Goal: Task Accomplishment & Management: Complete application form

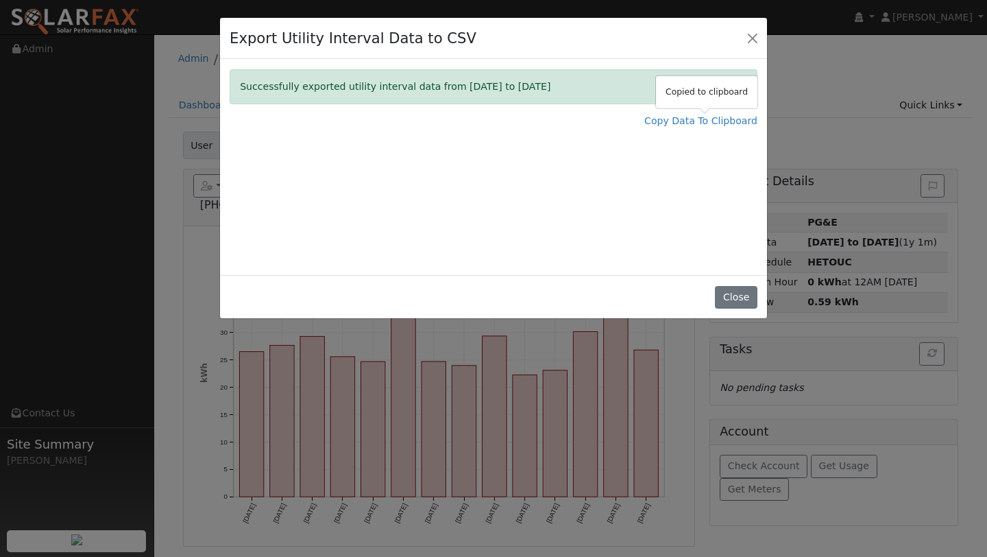
click at [747, 49] on div "Export Utility Interval Data to CSV" at bounding box center [493, 39] width 547 height 42
click at [748, 42] on button "Close" at bounding box center [752, 37] width 19 height 19
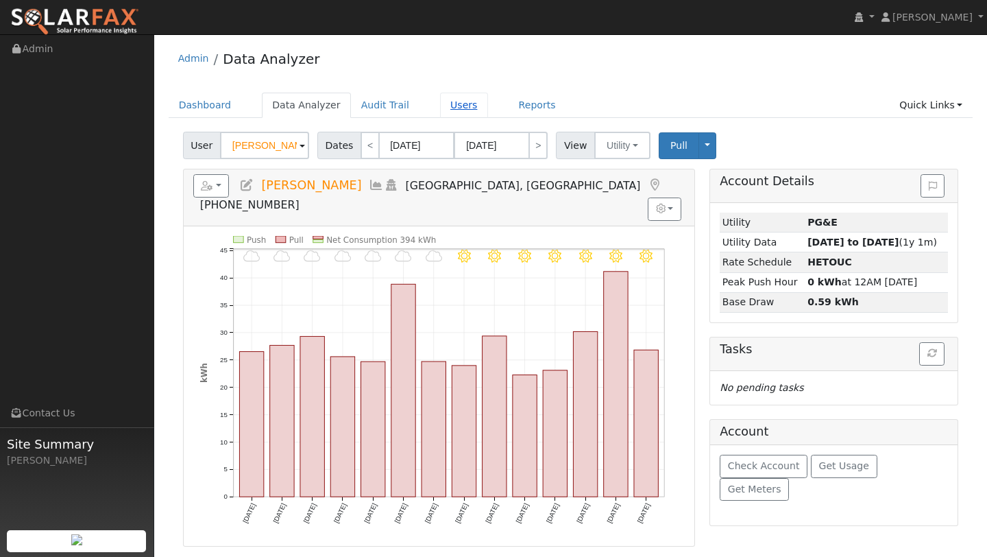
click at [453, 97] on link "Users" at bounding box center [464, 105] width 48 height 25
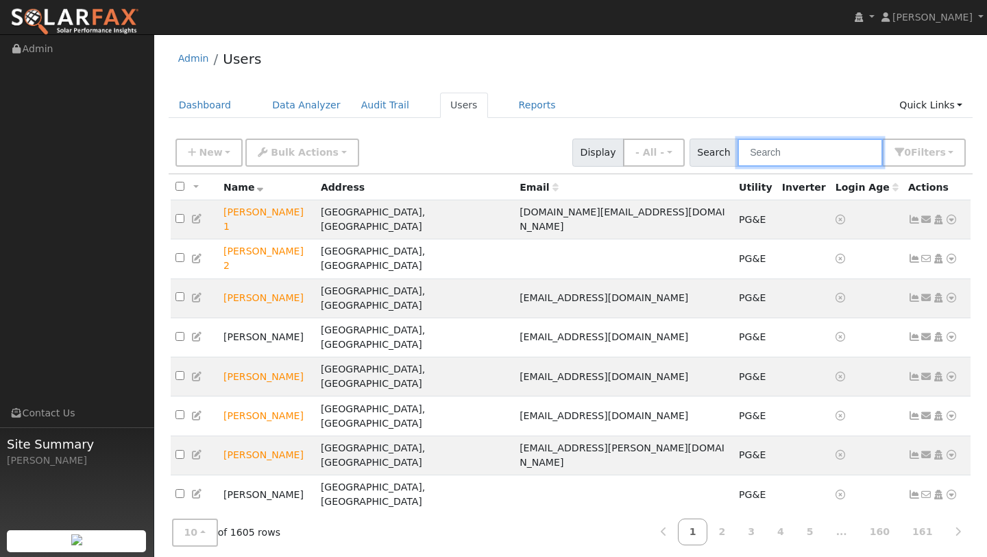
click at [810, 157] on input "text" at bounding box center [810, 153] width 145 height 28
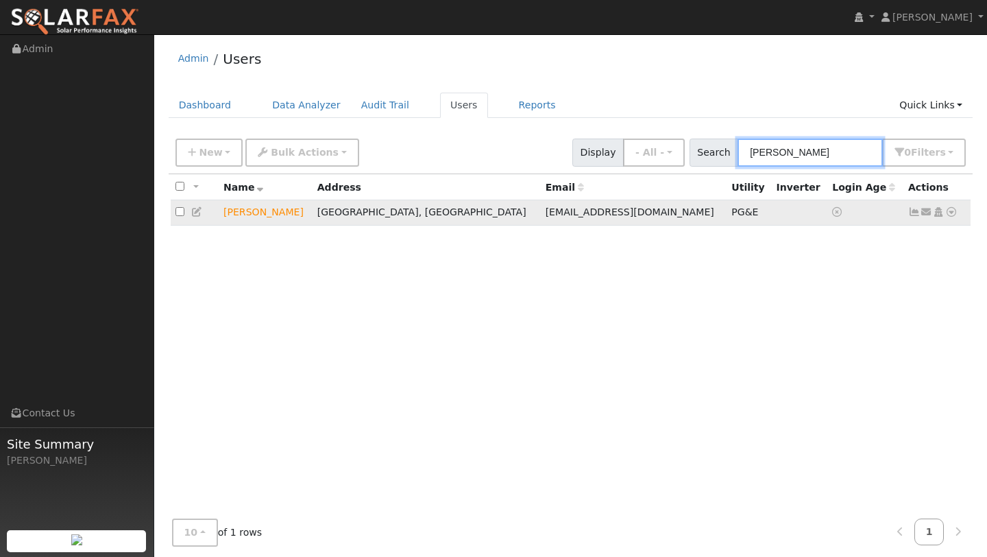
type input "debra"
click at [952, 215] on icon at bounding box center [952, 212] width 12 height 10
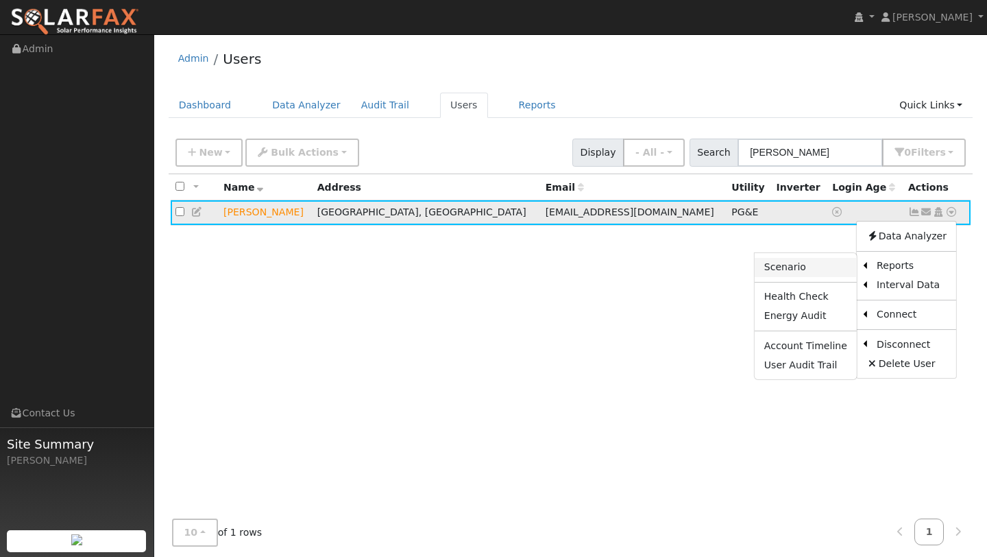
click at [831, 262] on link "Scenario" at bounding box center [806, 267] width 102 height 19
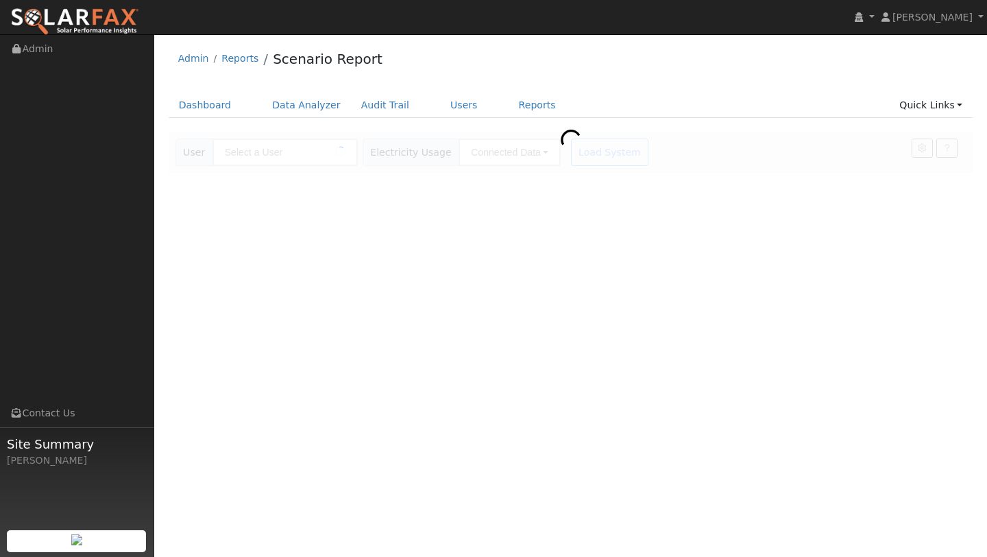
type input "[PERSON_NAME]"
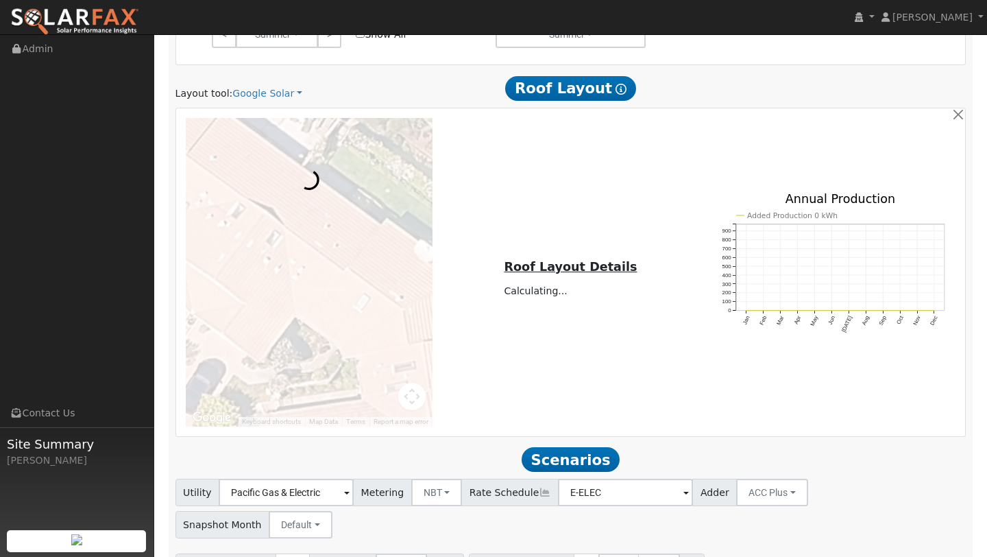
scroll to position [728, 0]
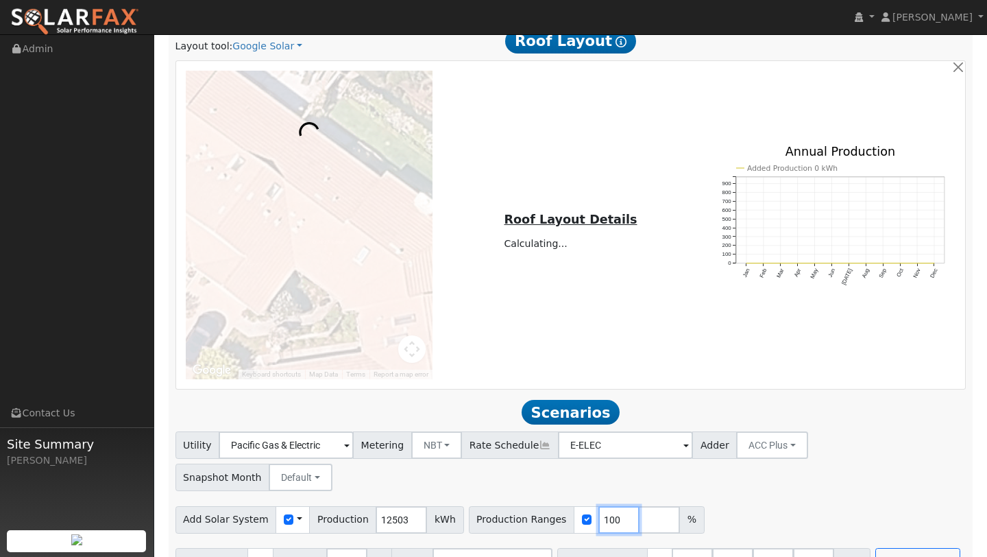
click at [601, 506] on input "100" at bounding box center [619, 519] width 41 height 27
type input "1"
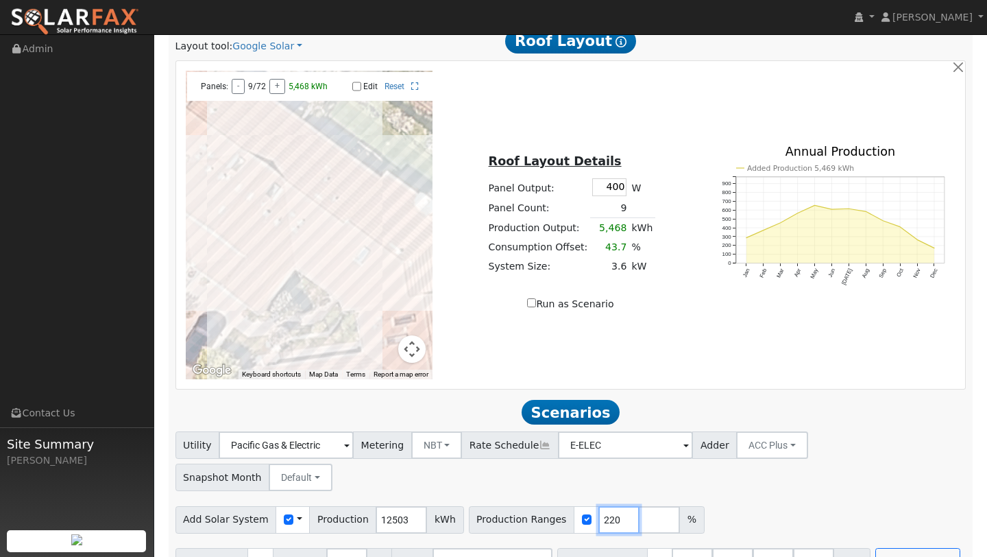
type input "220"
click at [416, 350] on button "Map camera controls" at bounding box center [411, 348] width 27 height 27
click at [380, 338] on button "Zoom out" at bounding box center [377, 348] width 27 height 27
click at [380, 341] on button "Zoom out" at bounding box center [377, 348] width 27 height 27
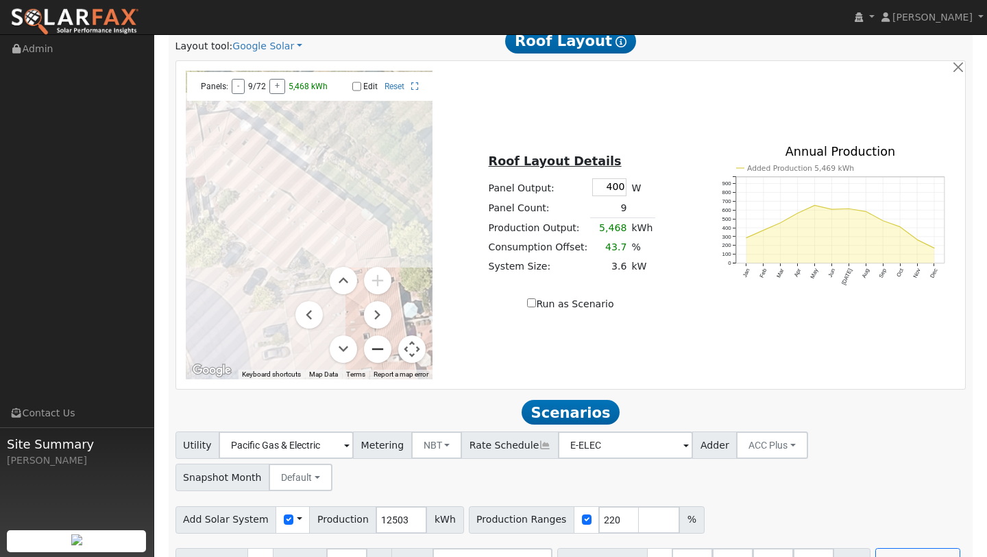
click at [380, 341] on button "Zoom out" at bounding box center [377, 348] width 27 height 27
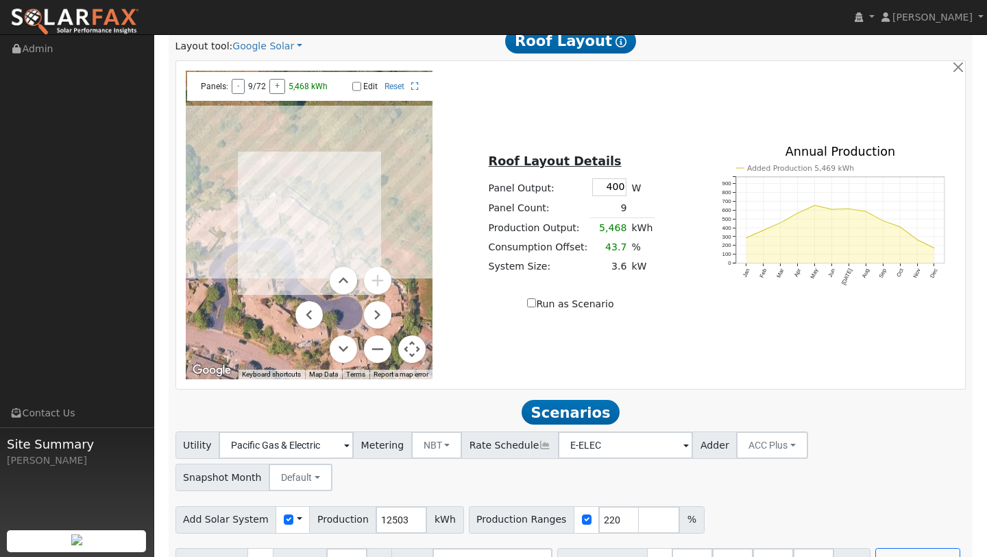
click at [416, 341] on button "Map camera controls" at bounding box center [411, 348] width 27 height 27
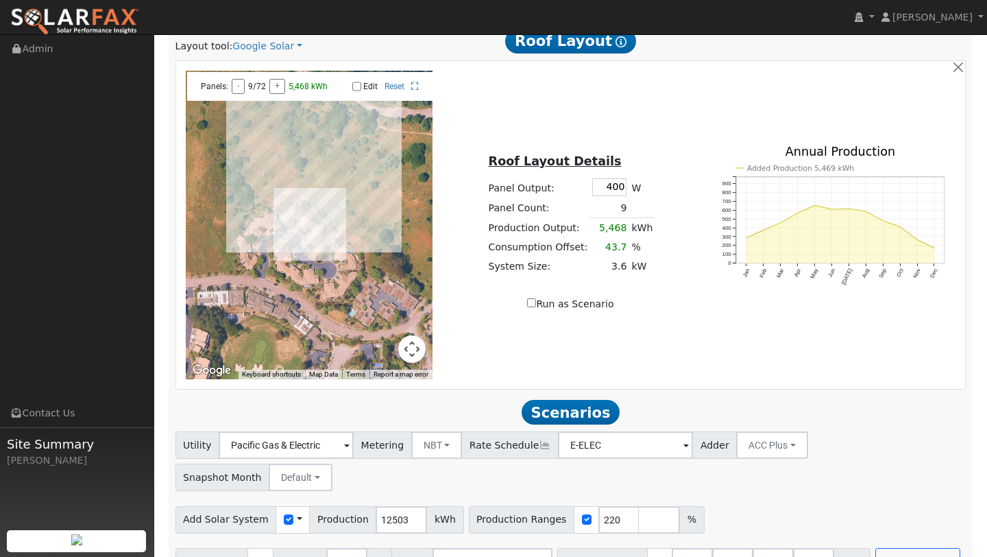
click at [597, 362] on div "← Move left → Move right ↑ Move up ↓ Move down + Zoom in - Zoom out Home Jump l…" at bounding box center [570, 225] width 785 height 309
click at [891, 543] on div "Add Battery Reserve 3 % Mode Self Consumption Self Consumption Peak Savings ACC…" at bounding box center [571, 559] width 796 height 32
click at [891, 548] on button "Run Scenarios" at bounding box center [918, 561] width 84 height 27
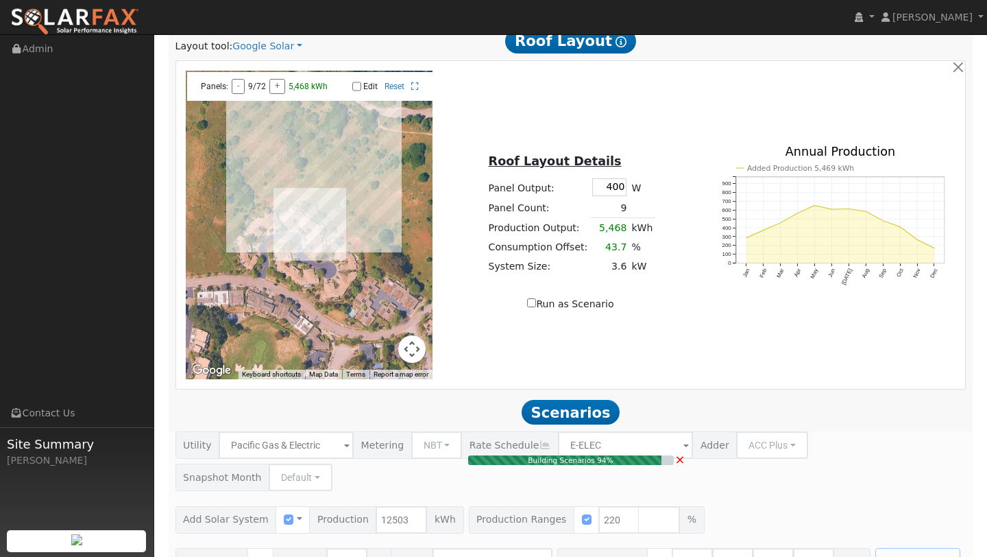
type input "18.3"
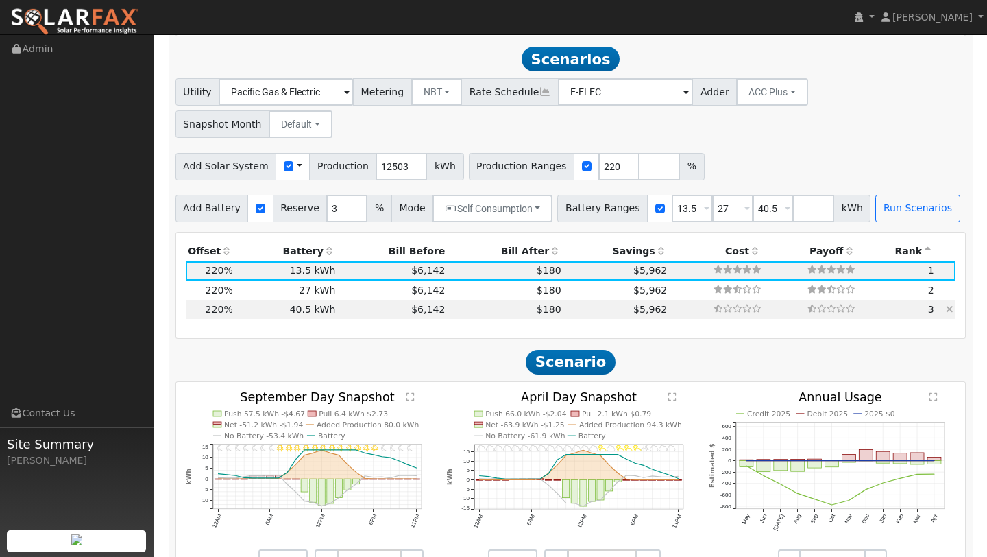
scroll to position [1086, 0]
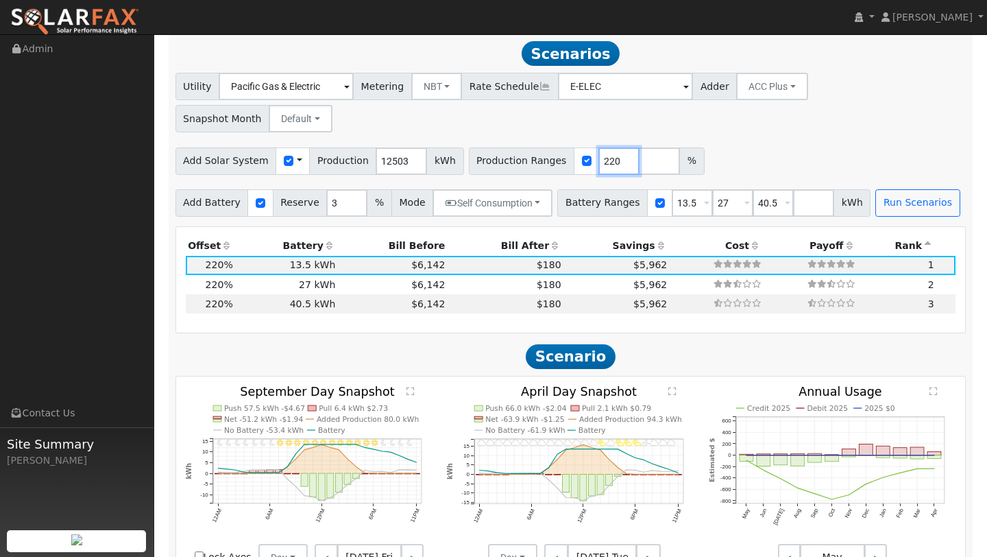
click at [601, 147] on input "220" at bounding box center [619, 160] width 41 height 27
type input "2"
type input "168"
click at [842, 143] on div "Utility Pacific Gas & Electric Metering NBT NEM NBT Rate Schedule E-ELEC Adder …" at bounding box center [571, 144] width 806 height 143
click at [876, 189] on button "Run Scenarios" at bounding box center [918, 202] width 84 height 27
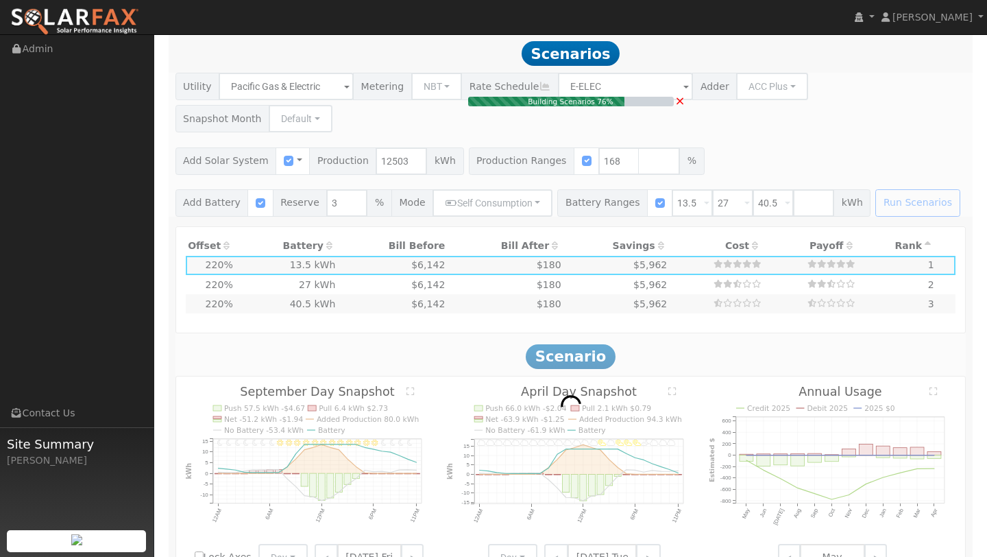
type input "14.0"
type input "$49,012"
type input "$32,400"
type input "$24,424"
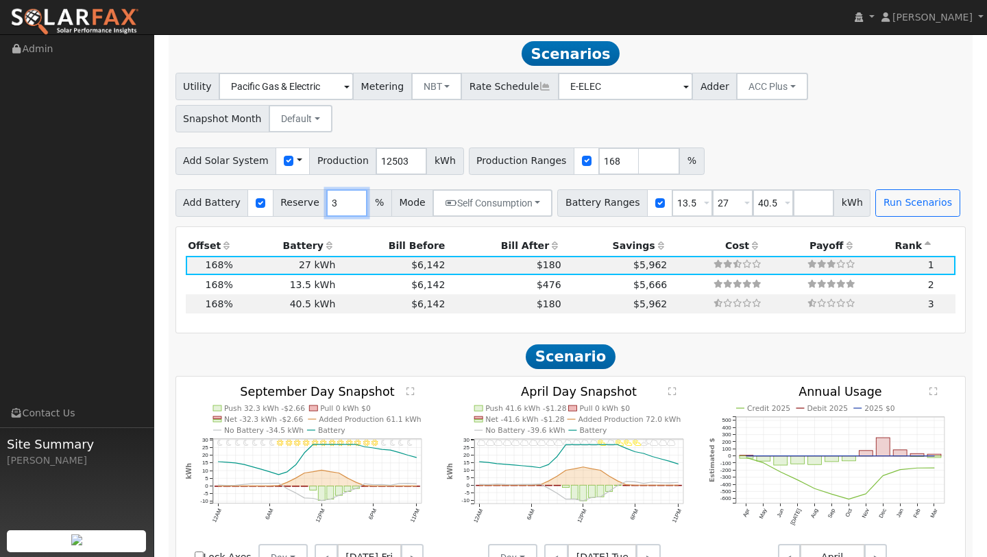
click at [339, 189] on input "3" at bounding box center [346, 202] width 41 height 27
type input "50"
click at [743, 142] on div "Add Solar System Use CSV Data Production 12503 kWh Production Ranges 168 %" at bounding box center [571, 158] width 796 height 32
click at [953, 184] on div "Add Battery Reserve 50 % Mode Self Consumption Self Consumption Peak Savings AC…" at bounding box center [571, 200] width 796 height 32
click at [943, 189] on div "Run Scenarios" at bounding box center [920, 202] width 93 height 27
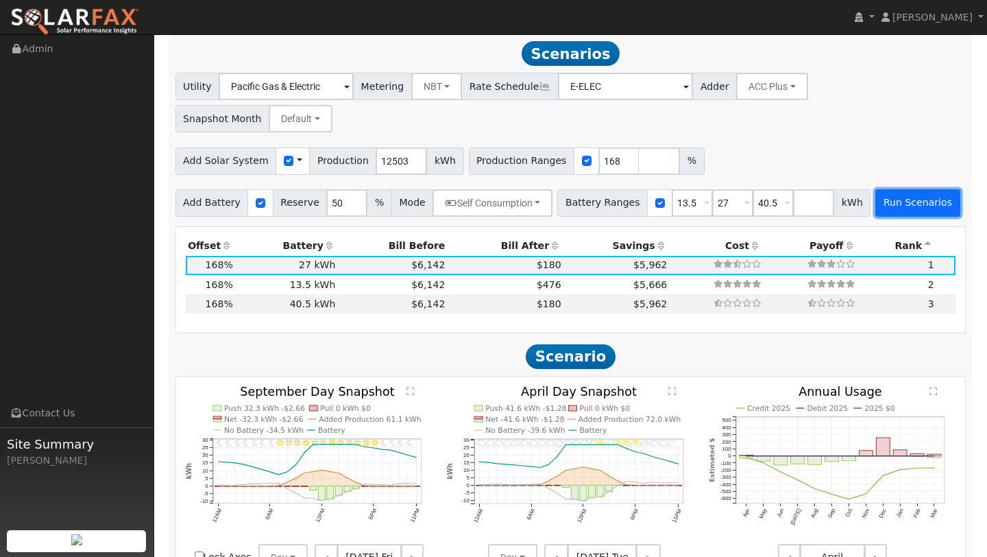
click at [924, 189] on button "Run Scenarios" at bounding box center [918, 202] width 84 height 27
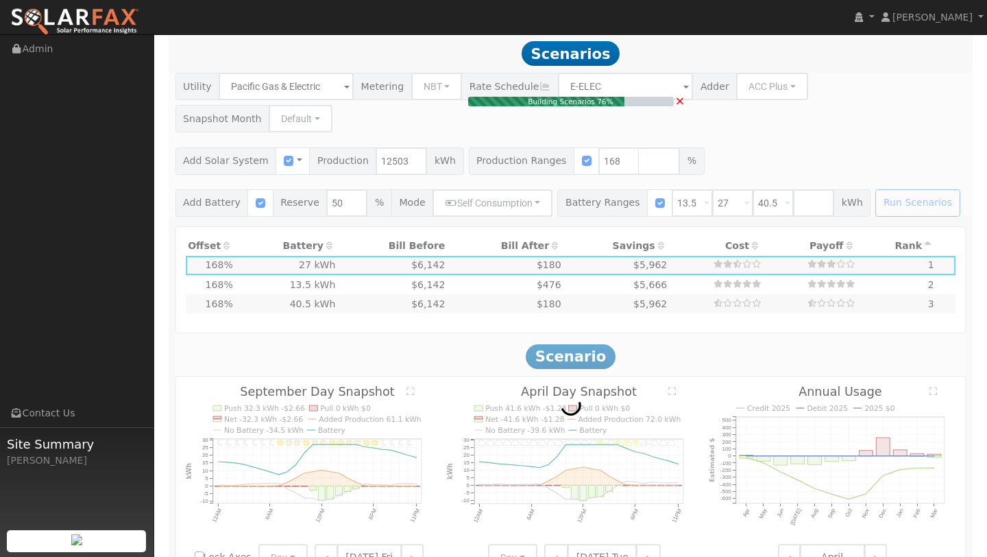
type input "$16,200"
type input "$19,564"
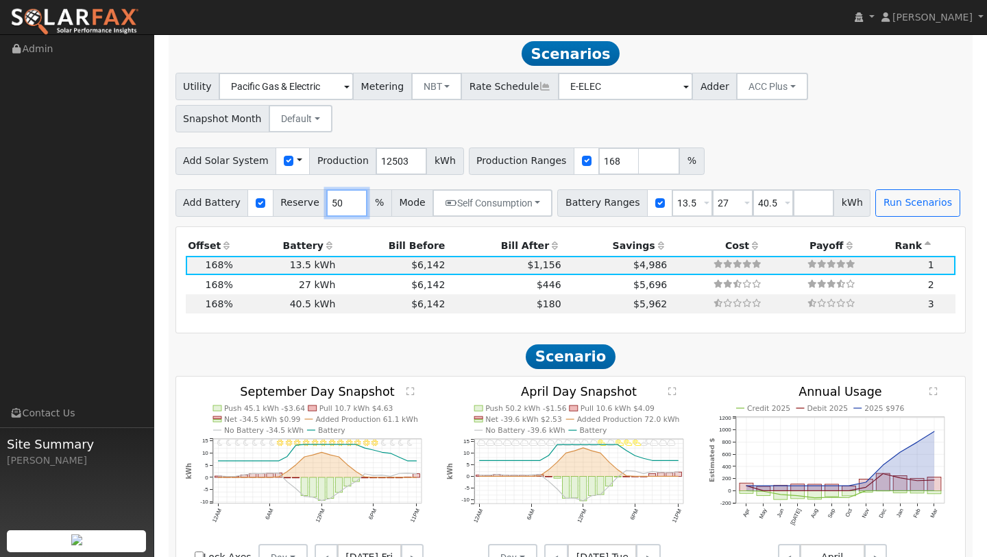
click at [339, 189] on input "50" at bounding box center [346, 202] width 41 height 27
click at [457, 237] on th "Bill After" at bounding box center [506, 246] width 116 height 19
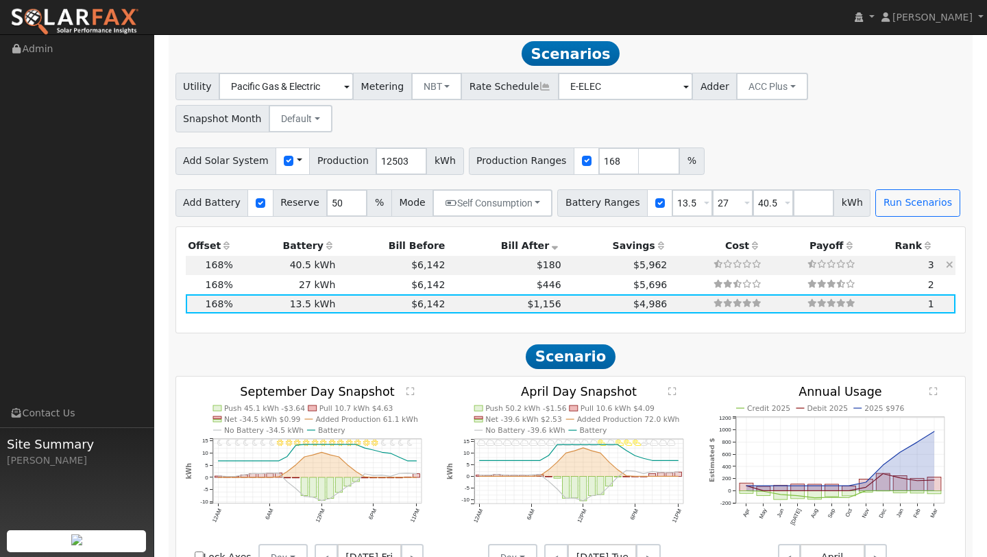
click at [338, 256] on td "$6,142" at bounding box center [393, 265] width 110 height 19
type input "$48,600"
type input "$29,284"
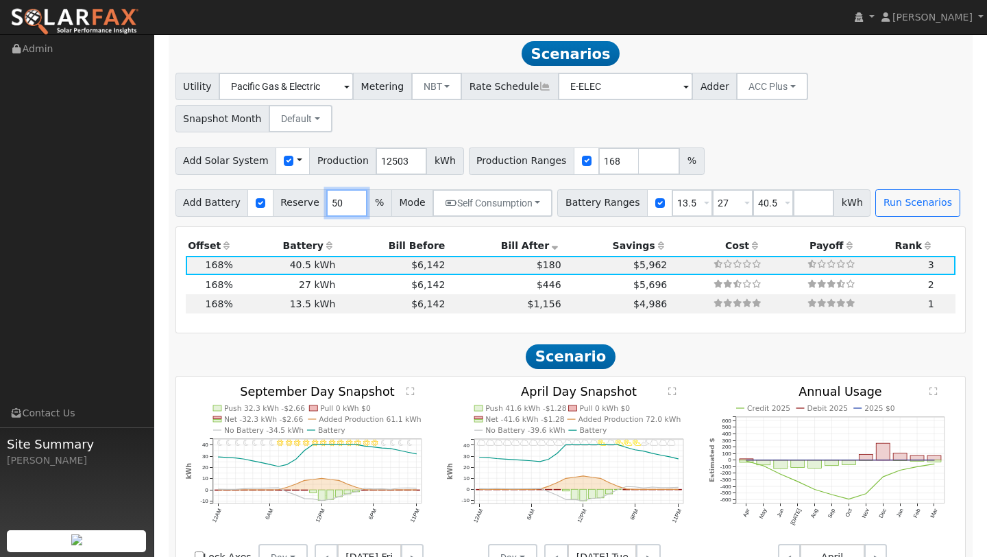
click at [338, 189] on input "50" at bounding box center [346, 202] width 41 height 27
type input "5"
type input "80"
click at [882, 184] on div "Add Battery Reserve 80 % Mode Self Consumption Self Consumption Peak Savings AC…" at bounding box center [571, 200] width 796 height 32
click at [876, 189] on button "Run Scenarios" at bounding box center [918, 202] width 84 height 27
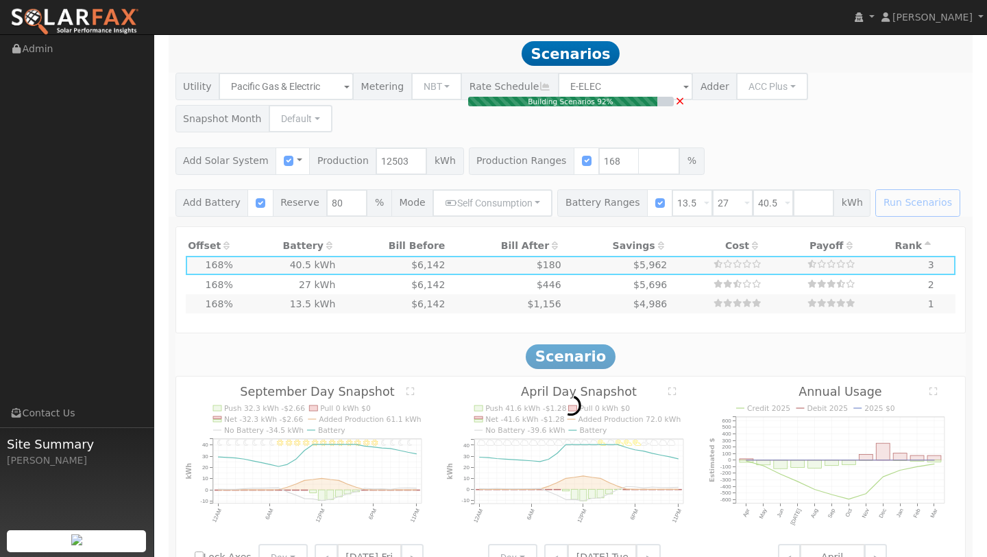
type input "$16,200"
type input "$19,564"
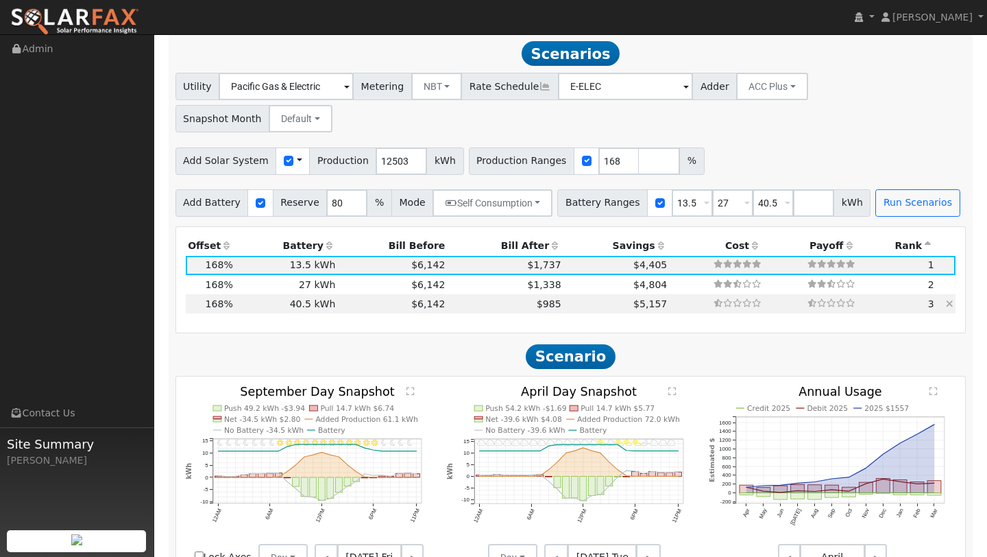
click at [303, 294] on td "40.5 kWh" at bounding box center [286, 303] width 103 height 19
type input "$48,600"
type input "$29,284"
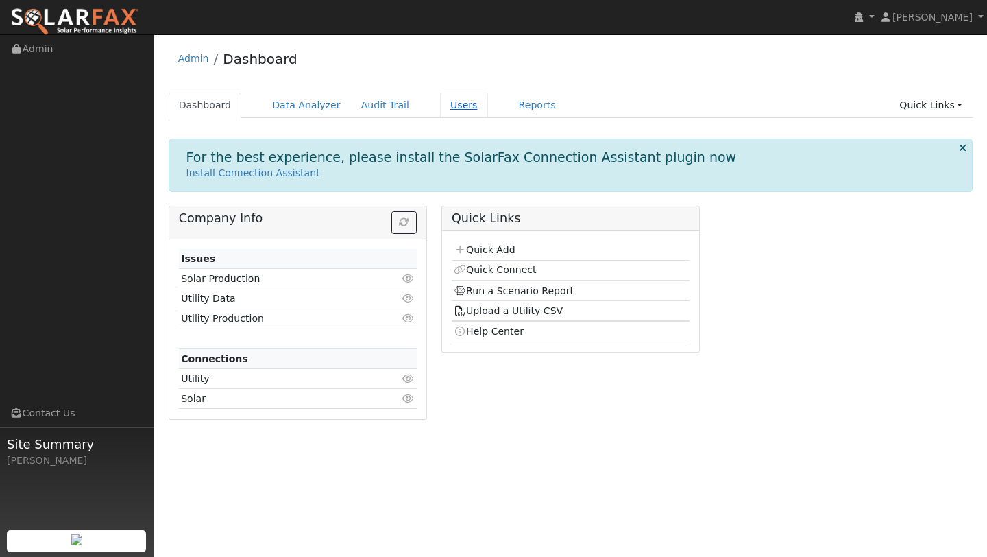
click at [446, 106] on link "Users" at bounding box center [464, 105] width 48 height 25
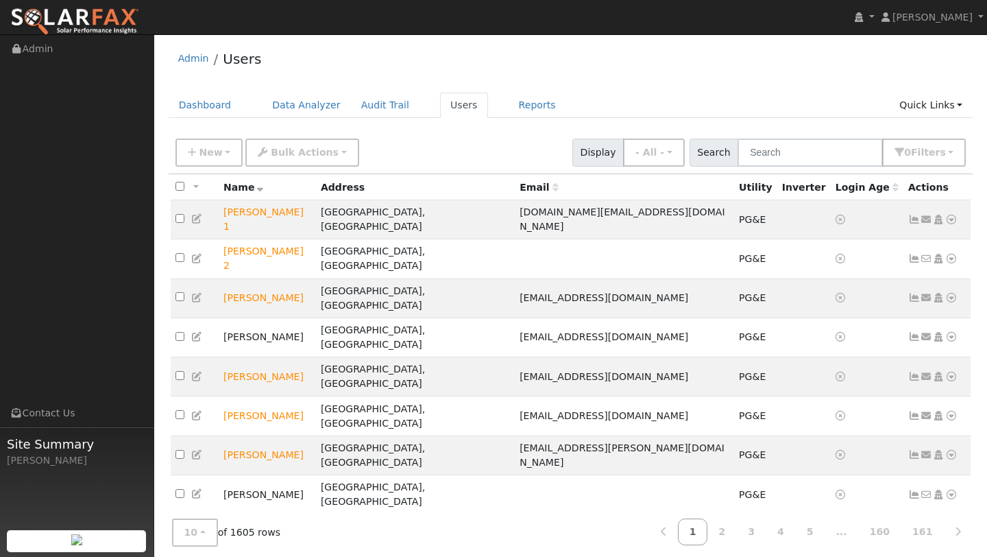
click at [815, 169] on div "New Add User Quick Add Quick Connect Quick Convert Lead Bulk Actions Send Email…" at bounding box center [571, 153] width 805 height 42
click at [809, 158] on input "text" at bounding box center [810, 153] width 145 height 28
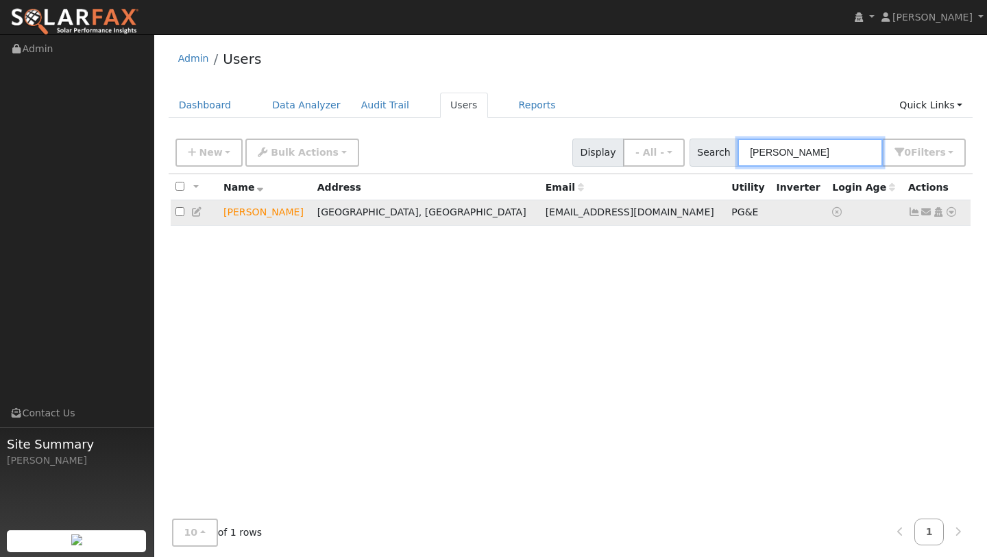
type input "DEBRA"
click at [948, 217] on icon at bounding box center [952, 212] width 12 height 10
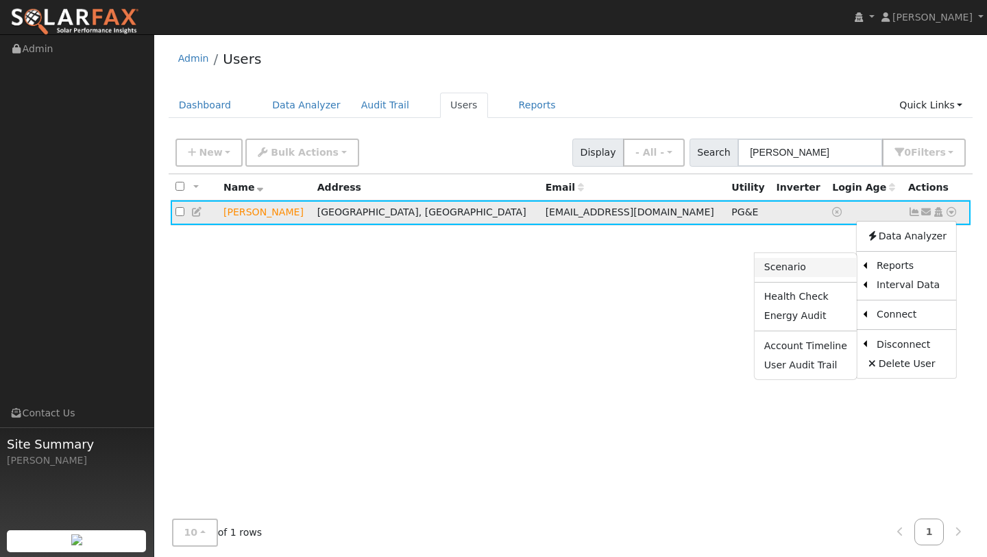
click at [804, 267] on link "Scenario" at bounding box center [806, 267] width 102 height 19
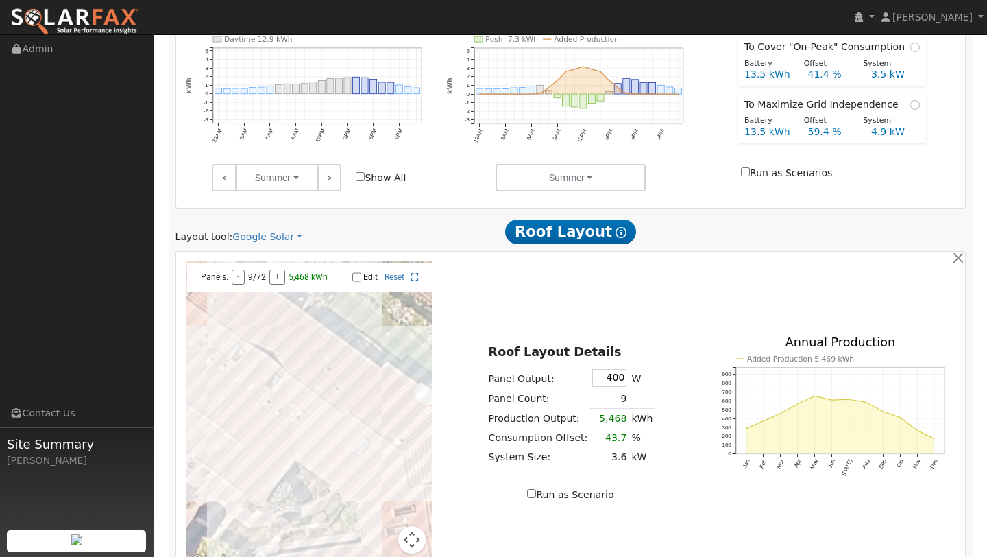
scroll to position [728, 0]
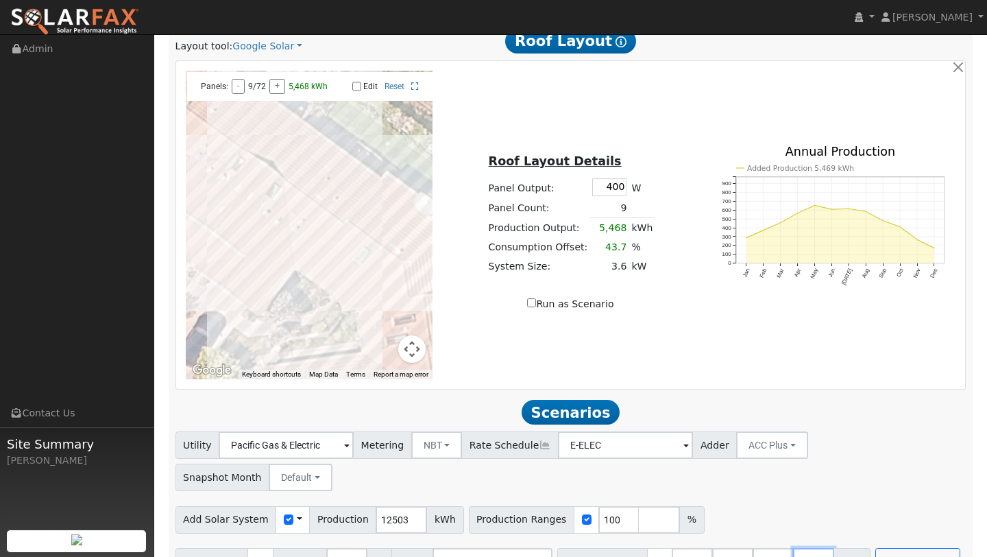
click at [793, 548] on input "number" at bounding box center [813, 561] width 41 height 27
type input "0"
type input "13.5"
type input "27"
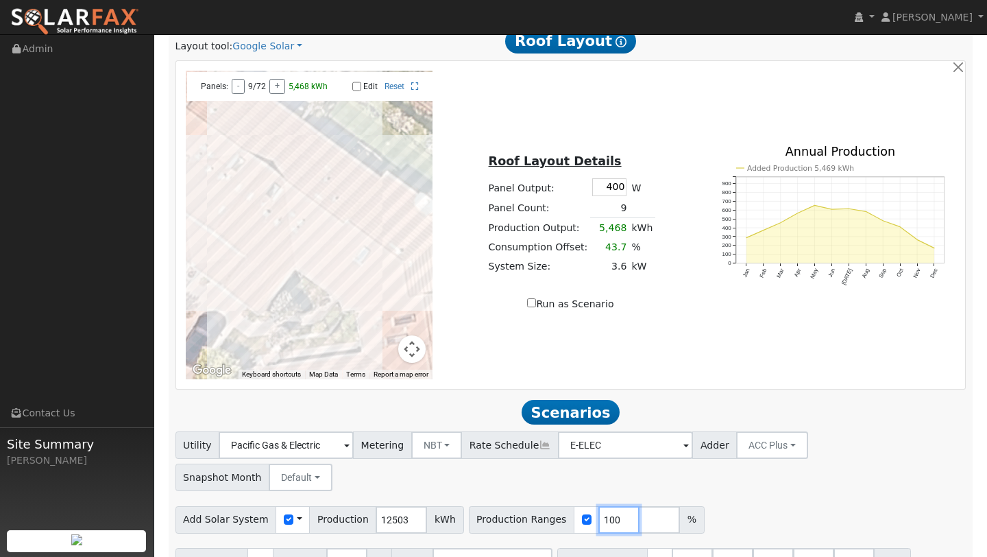
type input "40.5"
click at [605, 506] on input "100" at bounding box center [619, 519] width 41 height 27
type input "166"
click at [784, 464] on div "Utility Pacific Gas & Electric Metering NBT NEM NBT Rate Schedule E-ELEC Adder …" at bounding box center [571, 519] width 806 height 176
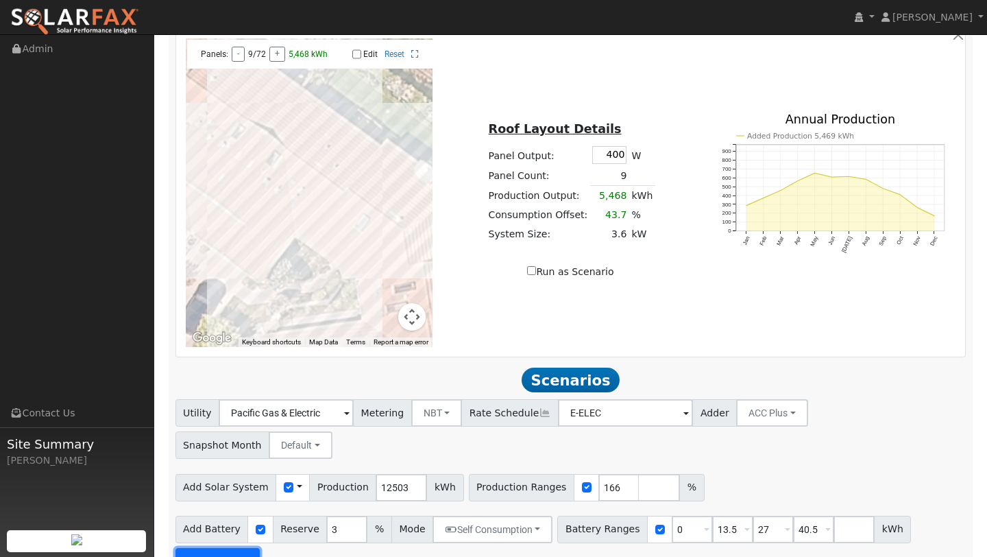
click at [208, 548] on button "Run Scenarios" at bounding box center [218, 561] width 84 height 27
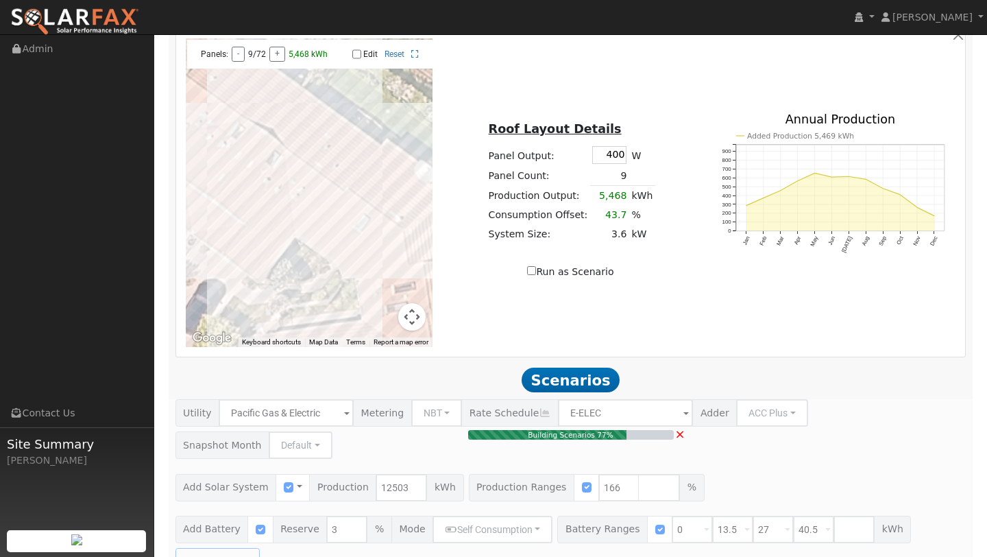
click at [416, 313] on button "Map camera controls" at bounding box center [411, 316] width 27 height 27
click at [388, 320] on button "Zoom out" at bounding box center [377, 316] width 27 height 27
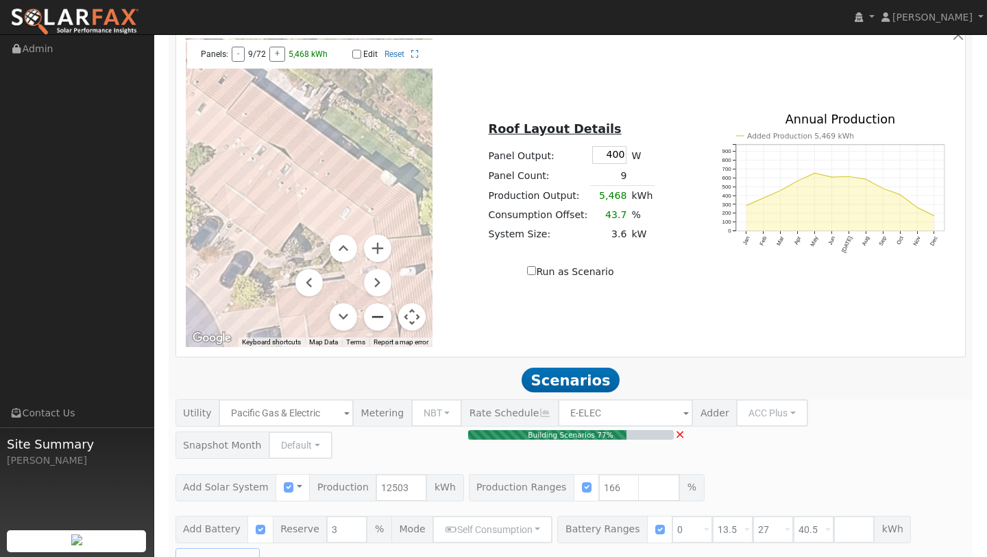
click at [388, 320] on button "Zoom out" at bounding box center [377, 316] width 27 height 27
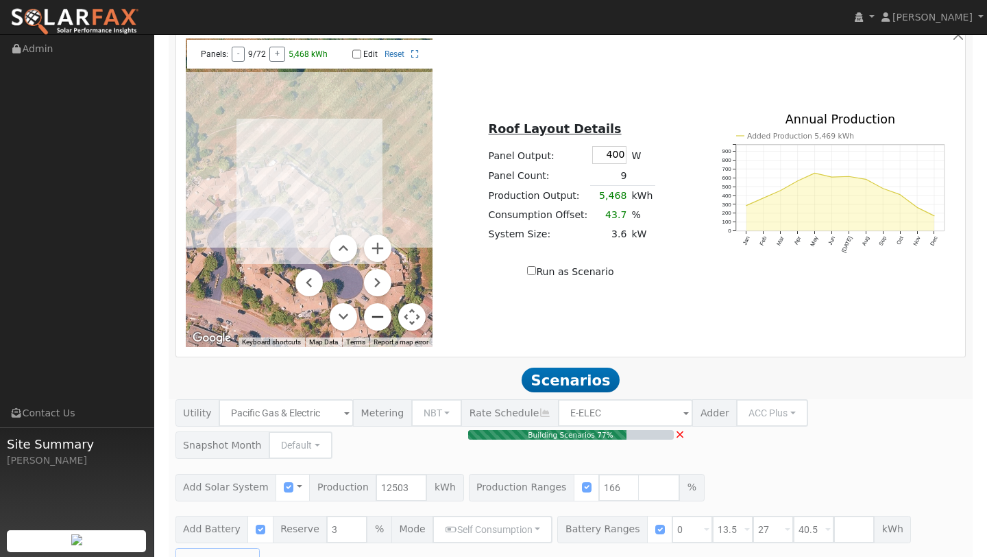
type input "13.8"
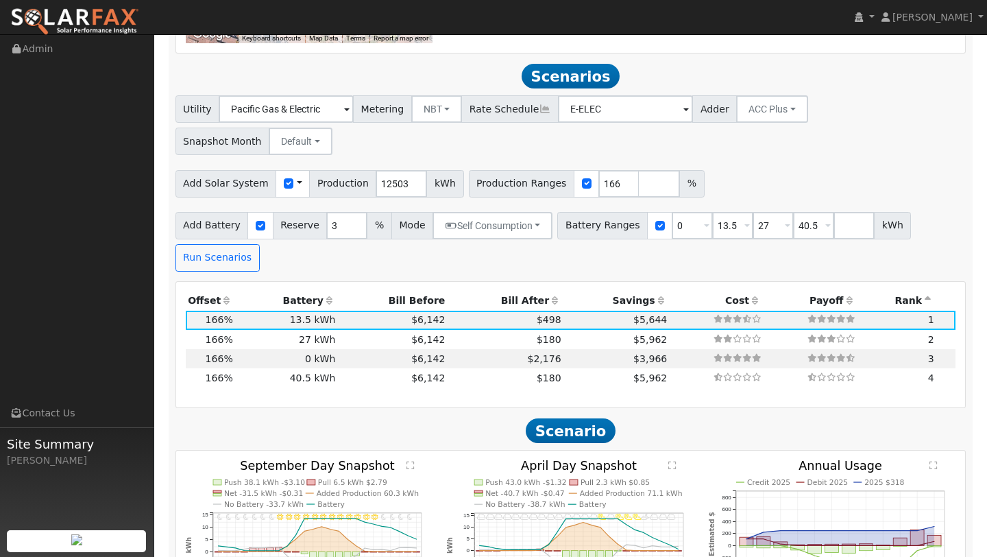
scroll to position [1086, 0]
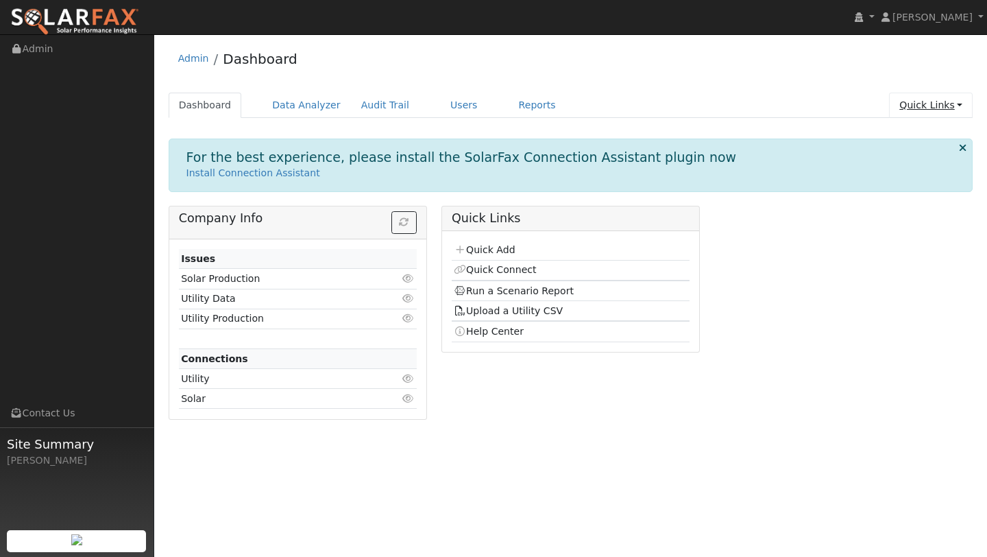
click at [919, 114] on link "Quick Links" at bounding box center [931, 105] width 84 height 25
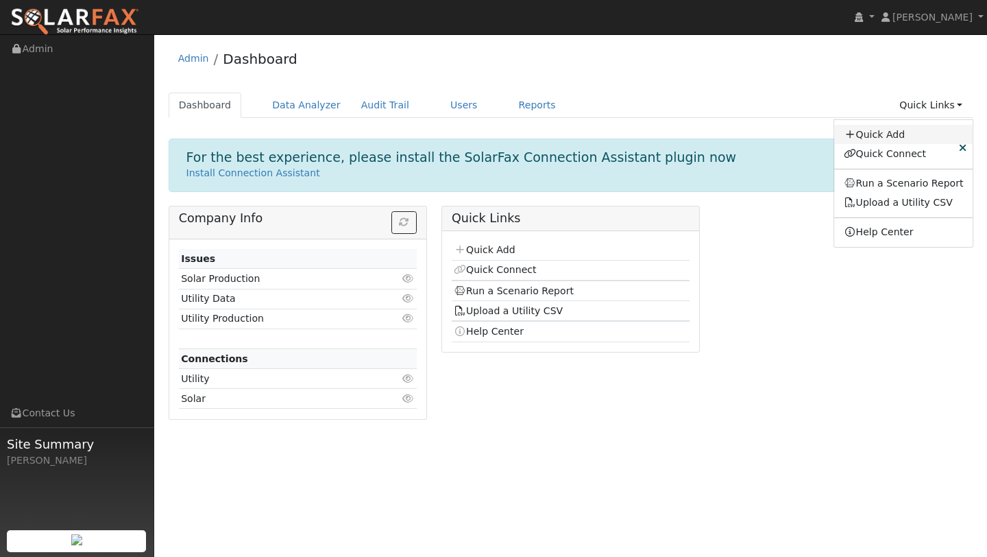
click at [872, 136] on link "Quick Add" at bounding box center [903, 134] width 139 height 19
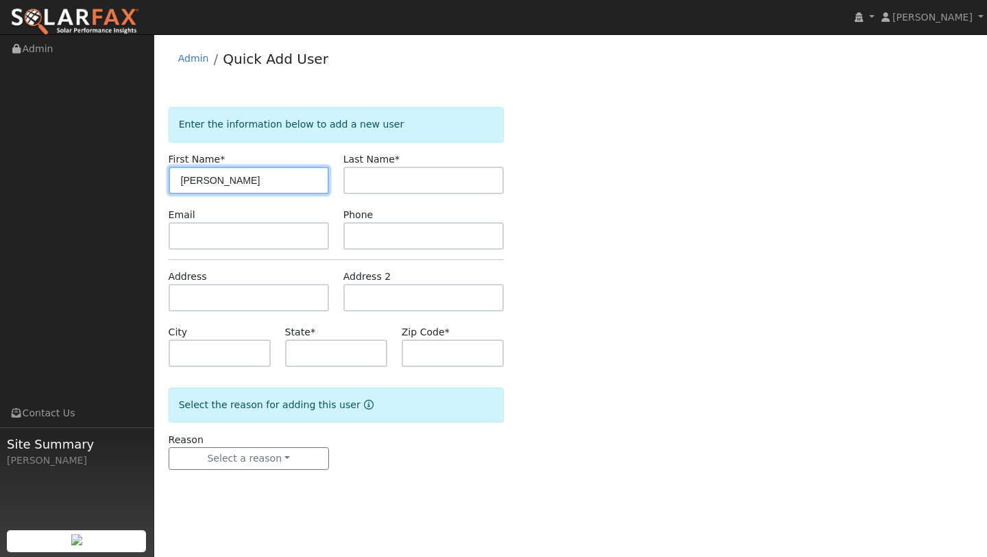
type input "[PERSON_NAME]"
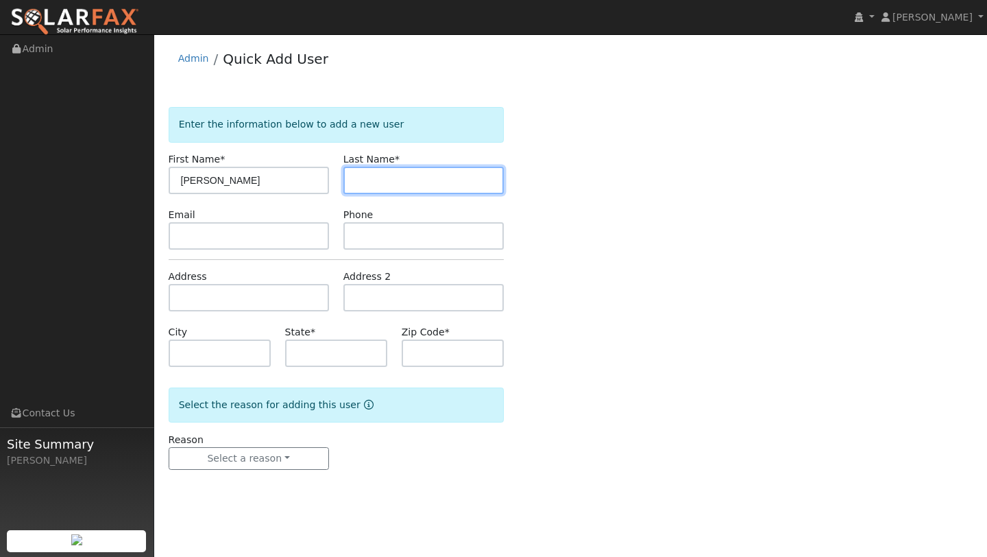
click at [491, 167] on input "text" at bounding box center [424, 180] width 160 height 27
type input "[PERSON_NAME]"
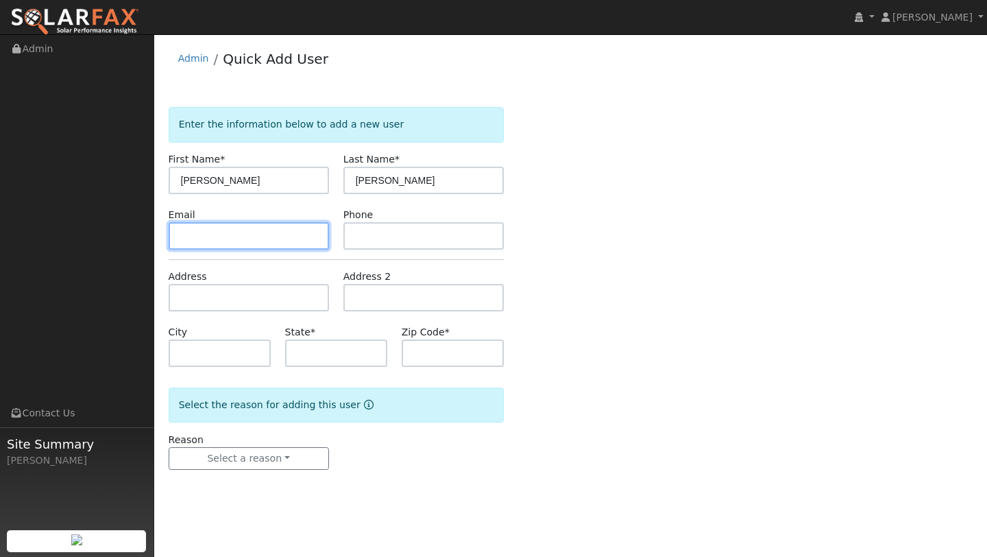
click at [186, 241] on input "text" at bounding box center [249, 235] width 160 height 27
click at [204, 294] on input "text" at bounding box center [249, 297] width 160 height 27
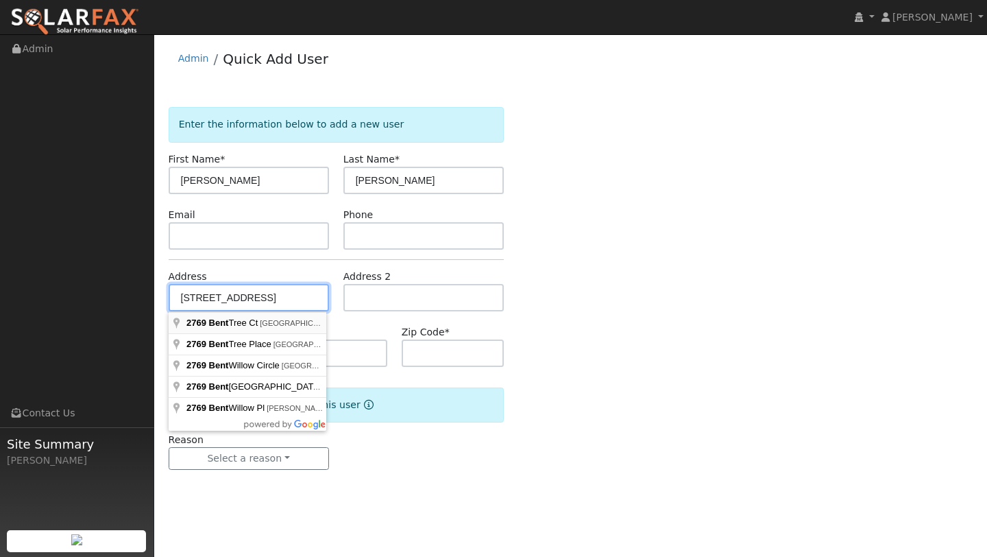
type input "[STREET_ADDRESS]"
type input "[GEOGRAPHIC_DATA]"
type input "CA"
type input "94534"
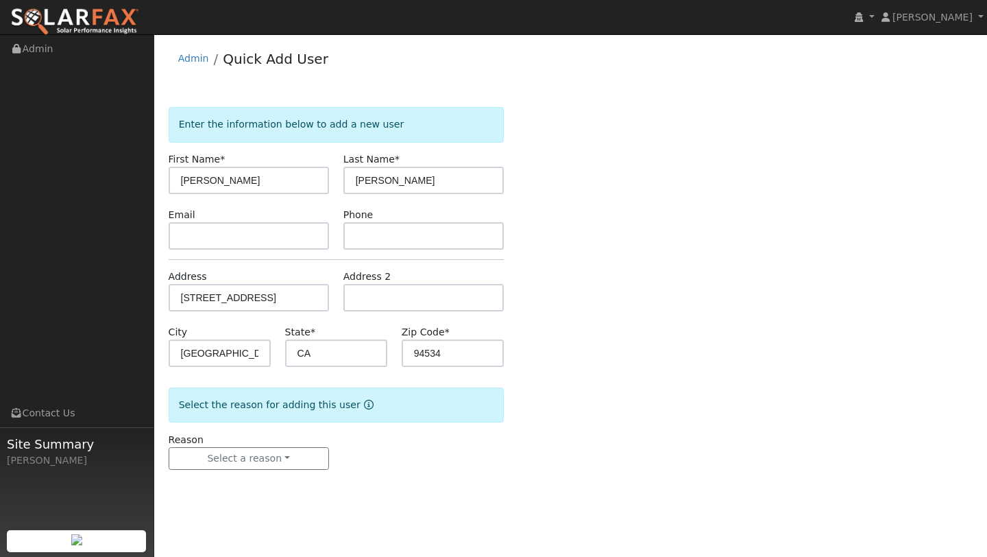
click at [292, 440] on div "Reason Select a reason New lead New customer adding solar New customer has solar" at bounding box center [248, 452] width 175 height 38
click at [292, 450] on button "Select a reason" at bounding box center [249, 458] width 160 height 23
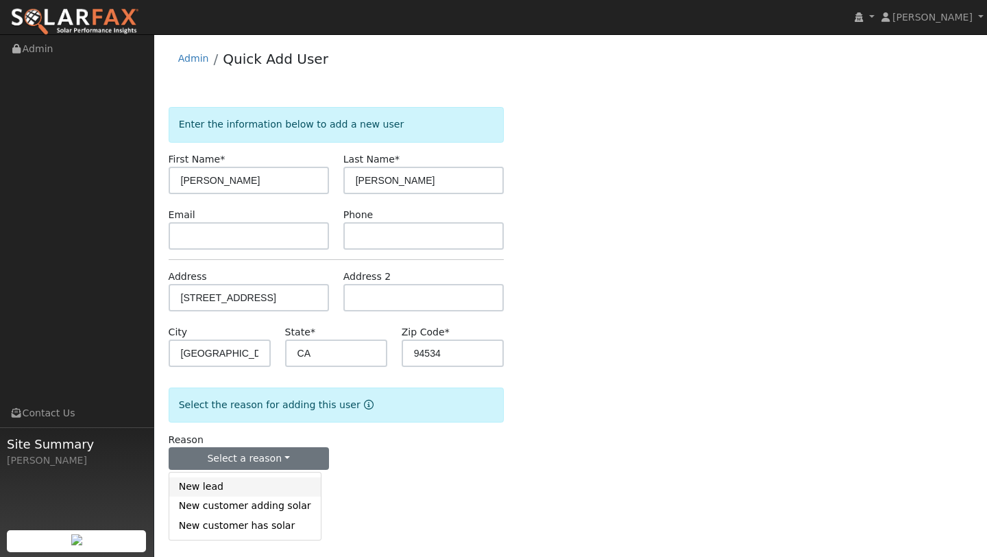
click at [221, 486] on link "New lead" at bounding box center [245, 486] width 152 height 19
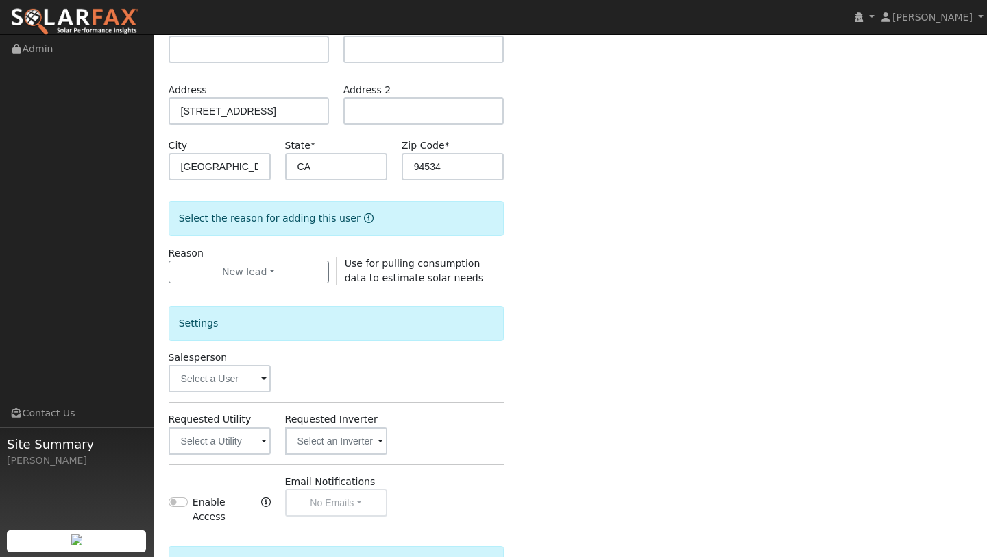
scroll to position [331, 0]
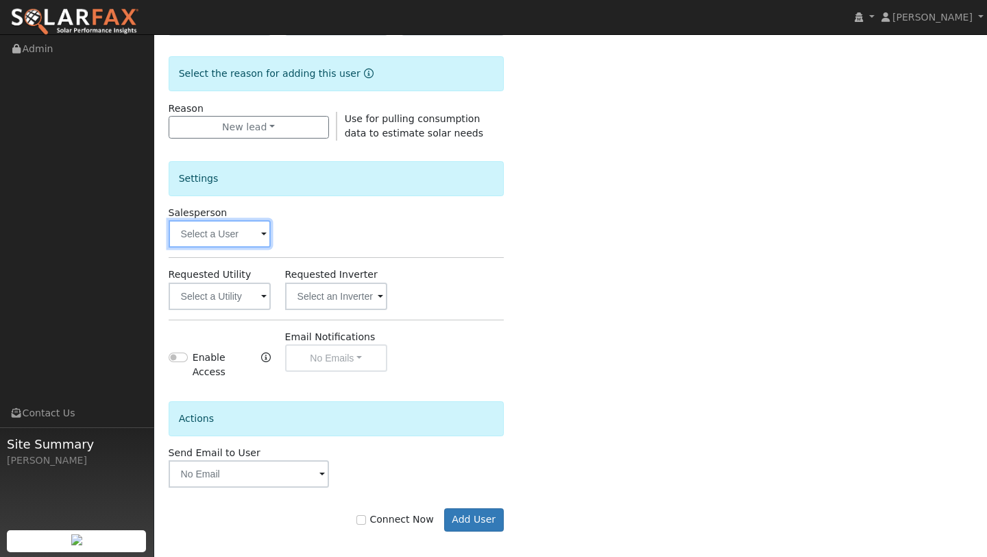
click at [206, 240] on input "text" at bounding box center [220, 233] width 102 height 27
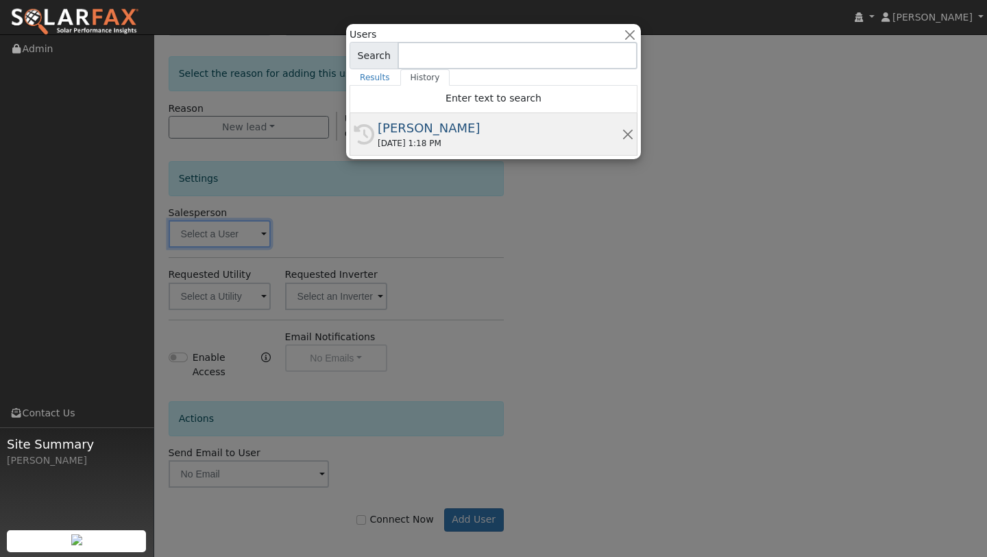
click at [401, 120] on div "[PERSON_NAME]" at bounding box center [500, 128] width 244 height 19
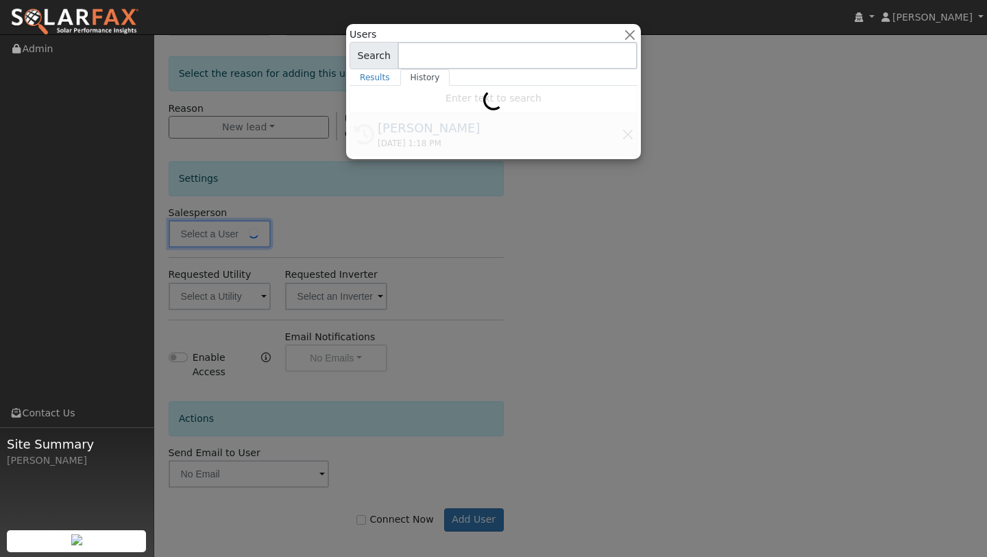
type input "[PERSON_NAME]"
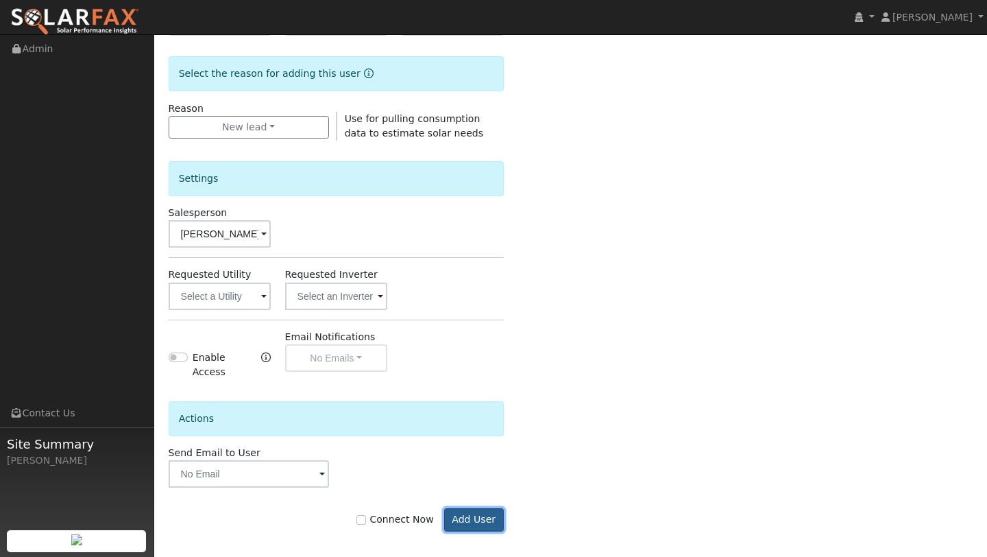
click at [468, 519] on button "Add User" at bounding box center [474, 519] width 60 height 23
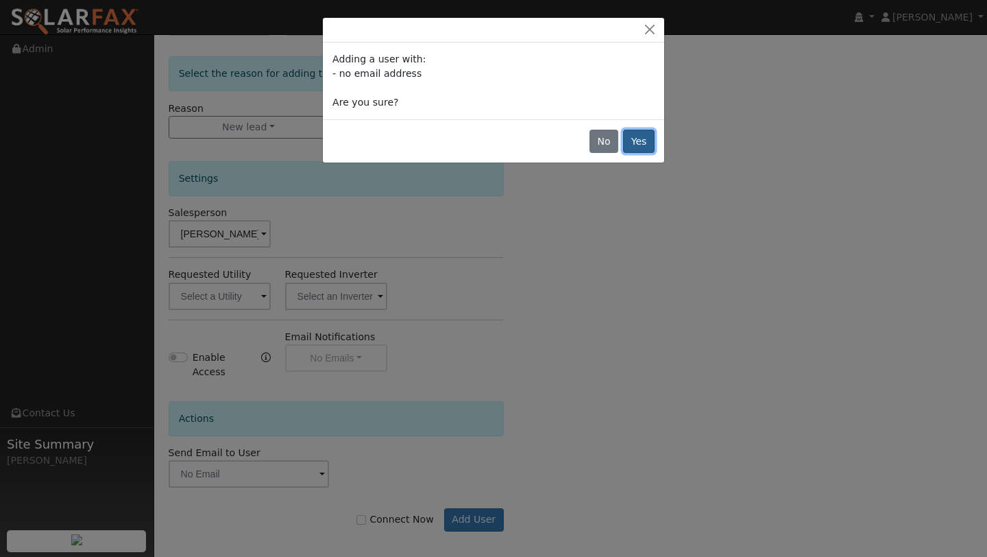
click at [641, 138] on button "Yes" at bounding box center [639, 141] width 32 height 23
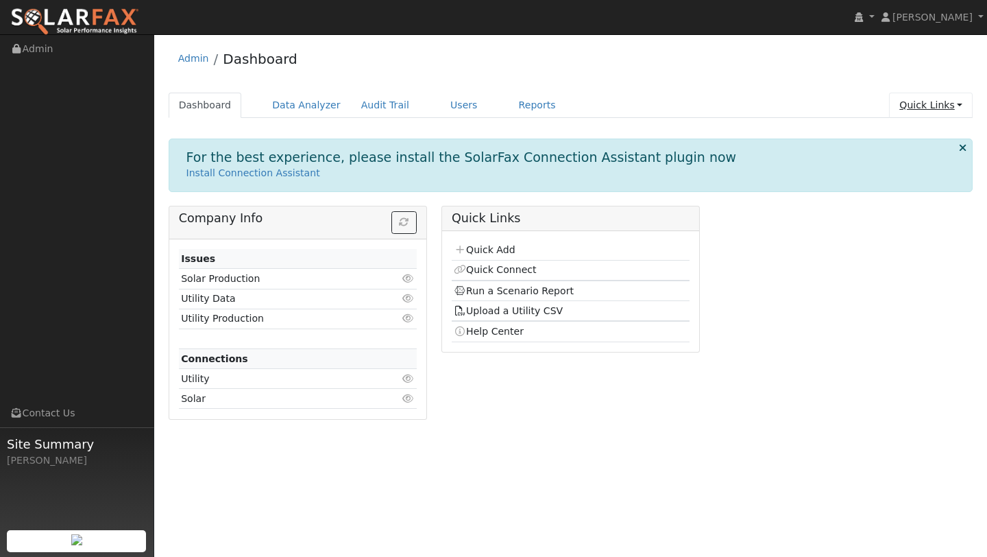
click at [937, 105] on link "Quick Links" at bounding box center [931, 105] width 84 height 25
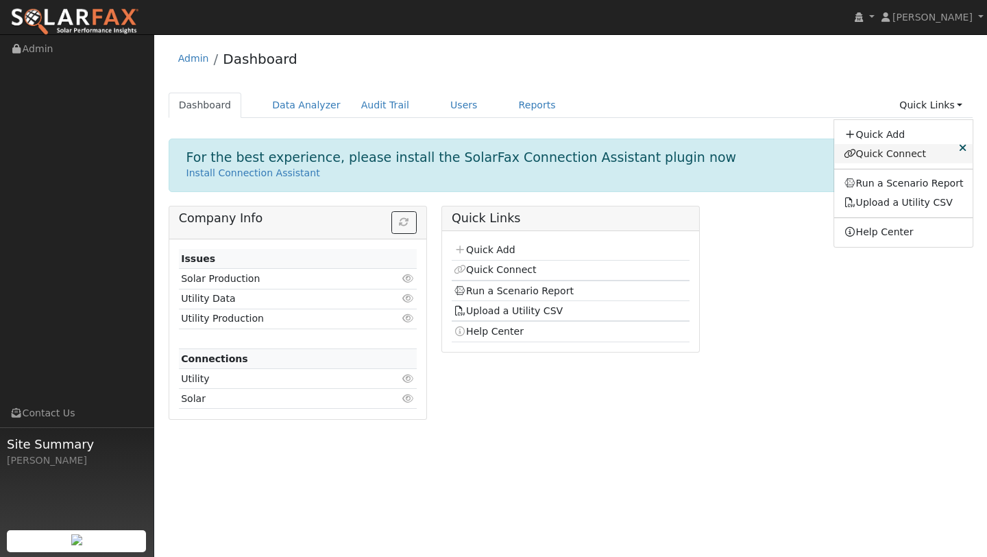
click at [888, 148] on link "Quick Connect" at bounding box center [903, 153] width 139 height 19
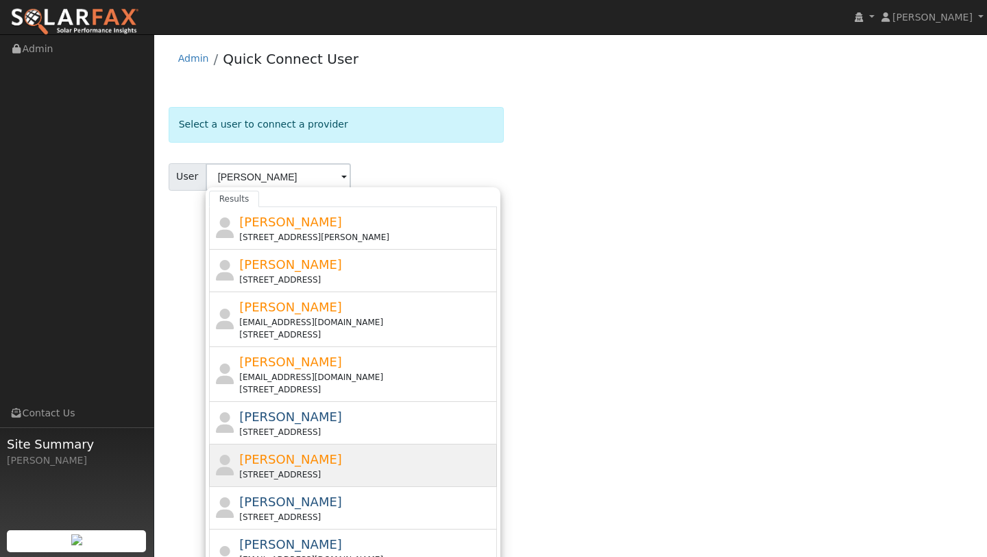
click at [311, 470] on div "[STREET_ADDRESS]" at bounding box center [366, 474] width 254 height 12
type input "[PERSON_NAME]"
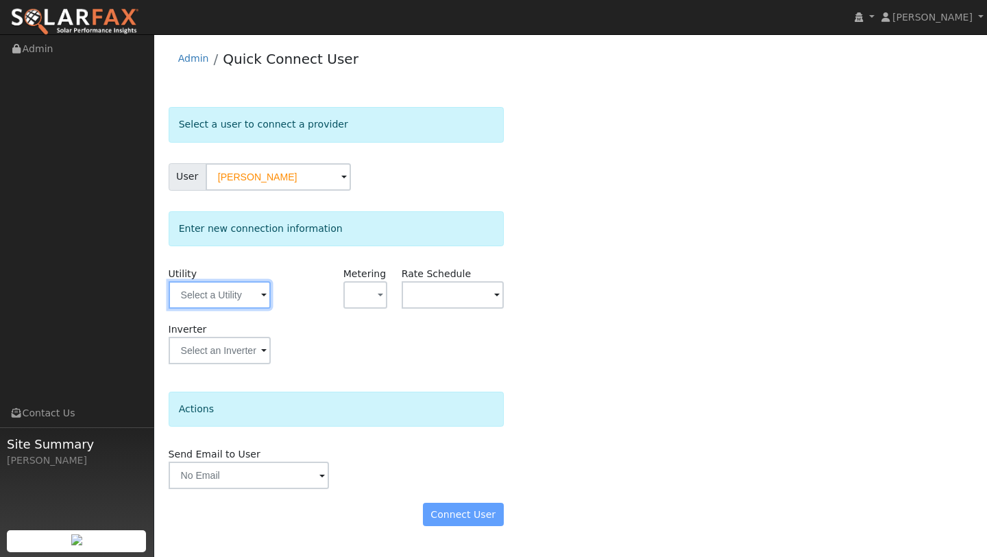
click at [237, 301] on input "text" at bounding box center [220, 294] width 102 height 27
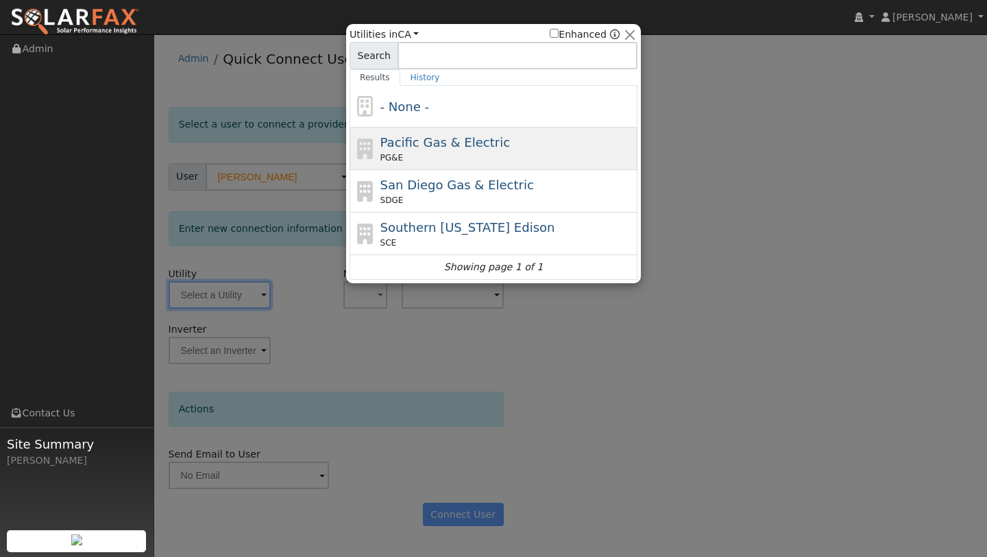
click at [373, 139] on icon at bounding box center [365, 149] width 23 height 21
type input "PG&E"
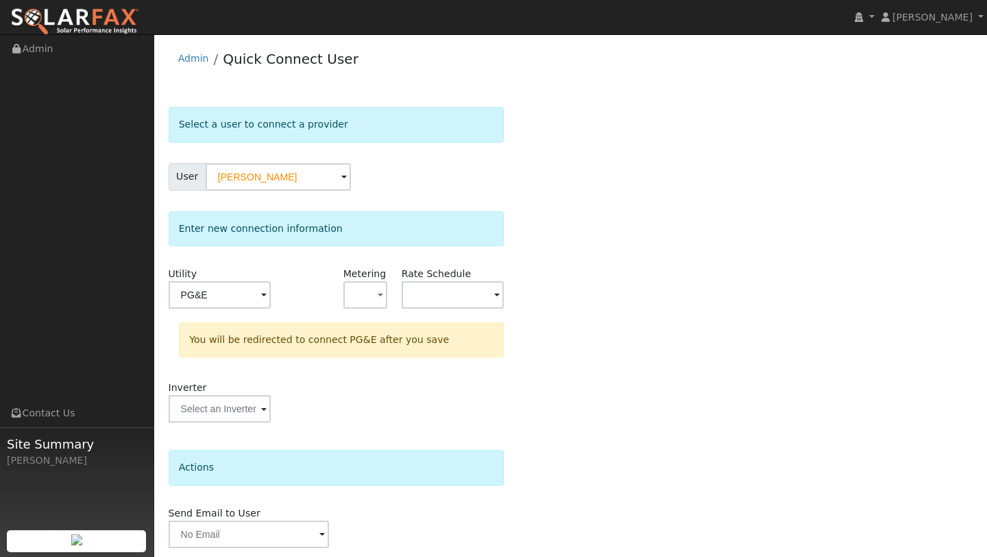
scroll to position [48, 0]
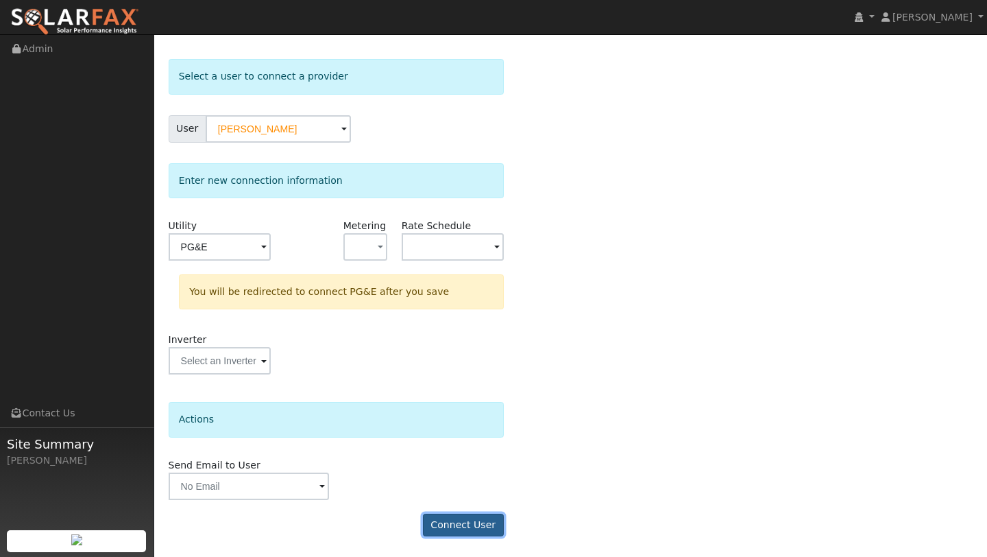
click at [450, 532] on button "Connect User" at bounding box center [463, 525] width 81 height 23
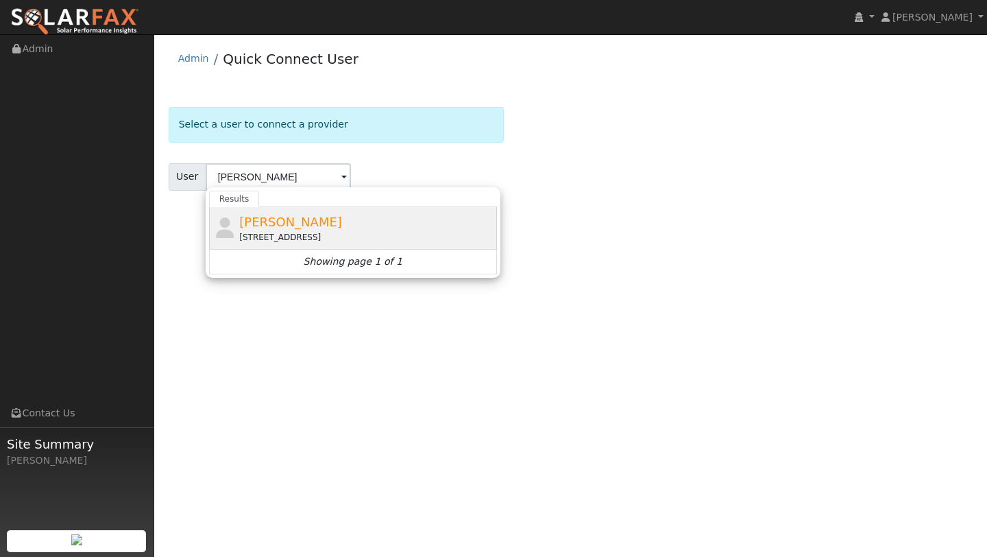
click at [291, 246] on div "[PERSON_NAME] [STREET_ADDRESS]" at bounding box center [353, 228] width 288 height 43
type input "[PERSON_NAME]"
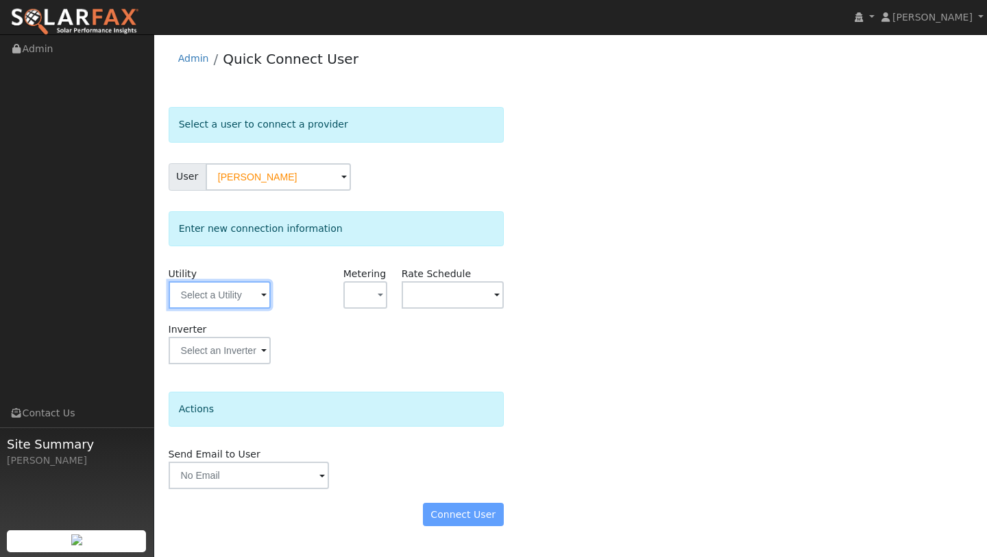
click at [242, 293] on input "text" at bounding box center [220, 294] width 102 height 27
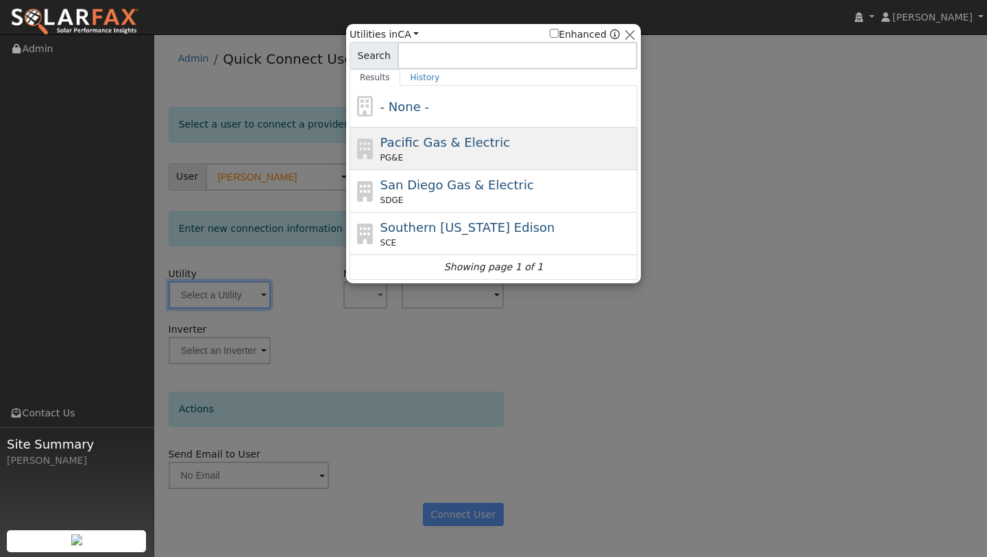
click at [394, 159] on span "PG&E" at bounding box center [392, 158] width 23 height 12
type input "PG&E"
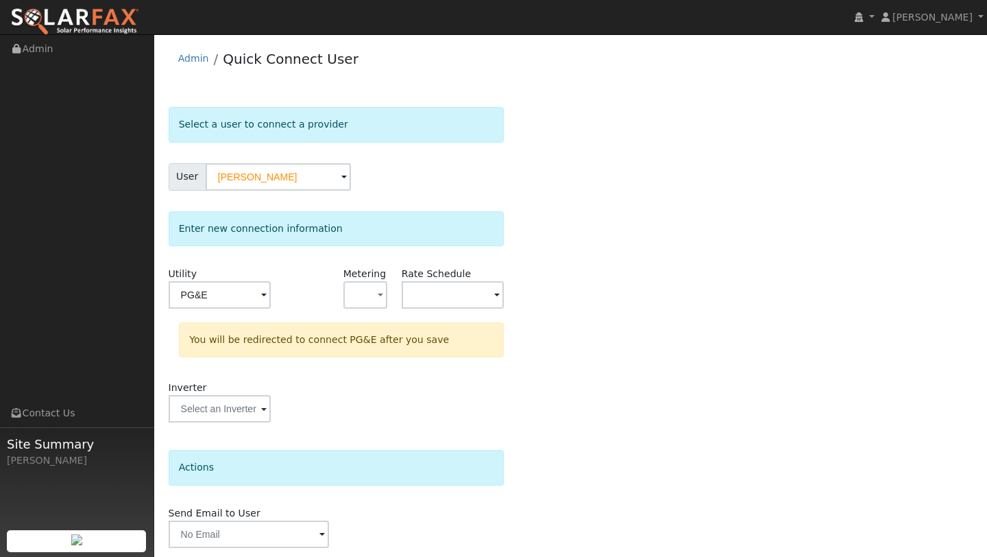
scroll to position [48, 0]
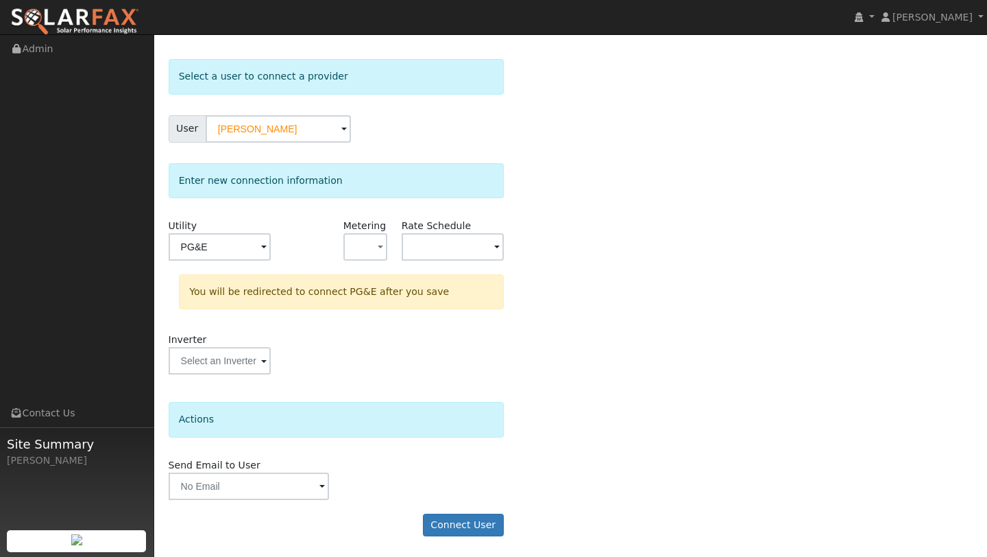
click at [453, 512] on form "Select a user to connect a provider User [PERSON_NAME] Account Default Account …" at bounding box center [336, 304] width 335 height 491
click at [453, 528] on button "Connect User" at bounding box center [463, 525] width 81 height 23
